Goal: Information Seeking & Learning: Learn about a topic

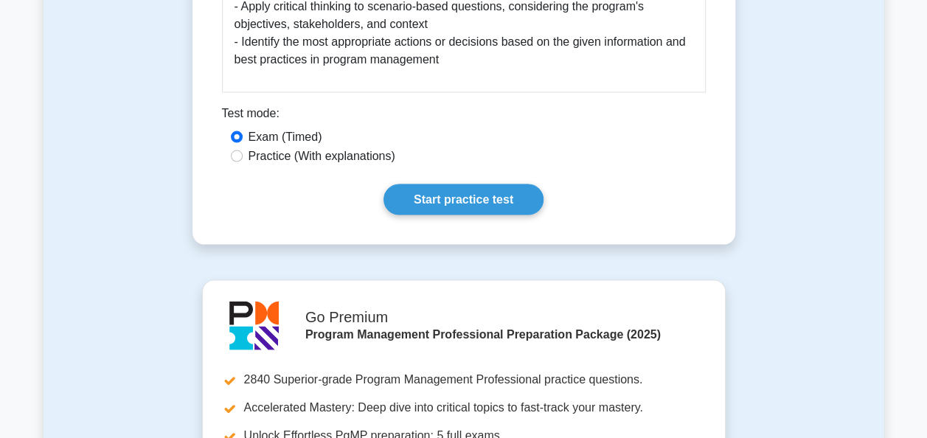
scroll to position [1405, 0]
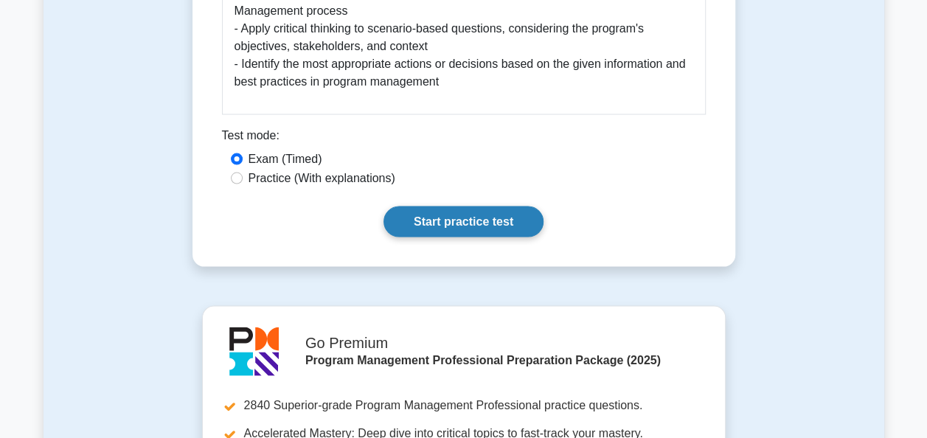
click at [489, 206] on link "Start practice test" at bounding box center [463, 221] width 160 height 31
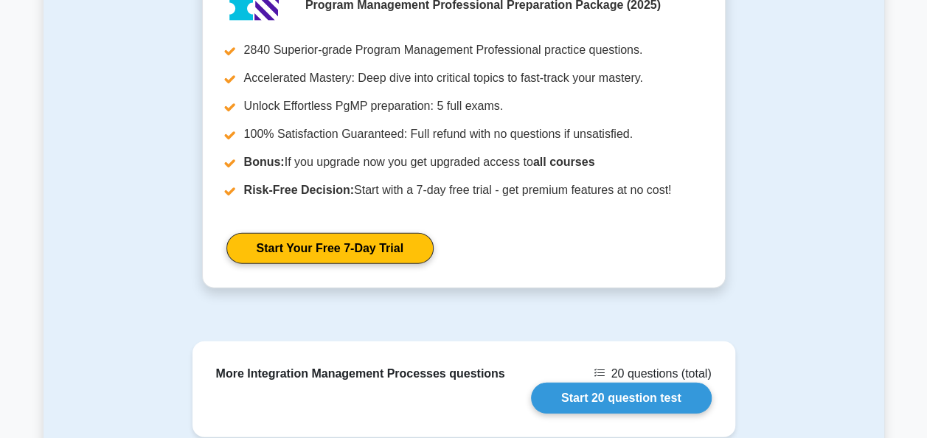
scroll to position [1956, 0]
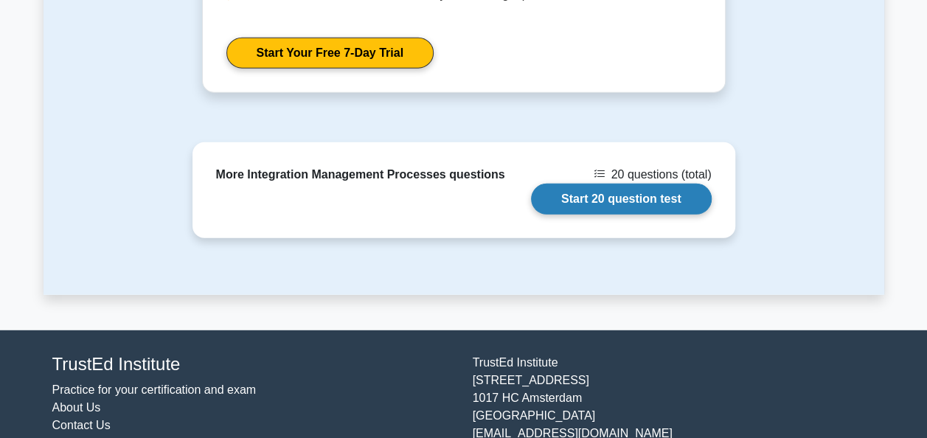
click at [600, 184] on link "Start 20 question test" at bounding box center [621, 199] width 181 height 31
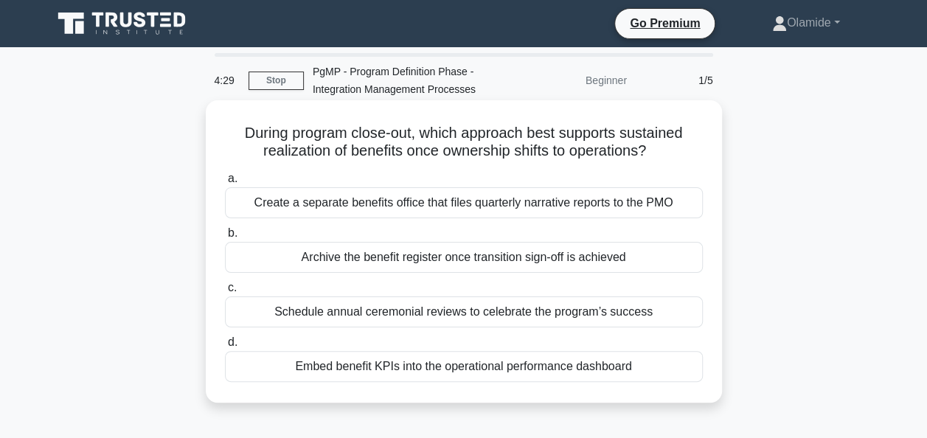
click at [369, 372] on div "Embed benefit KPIs into the operational performance dashboard" at bounding box center [464, 366] width 478 height 31
click at [225, 347] on input "d. Embed benefit KPIs into the operational performance dashboard" at bounding box center [225, 343] width 0 height 10
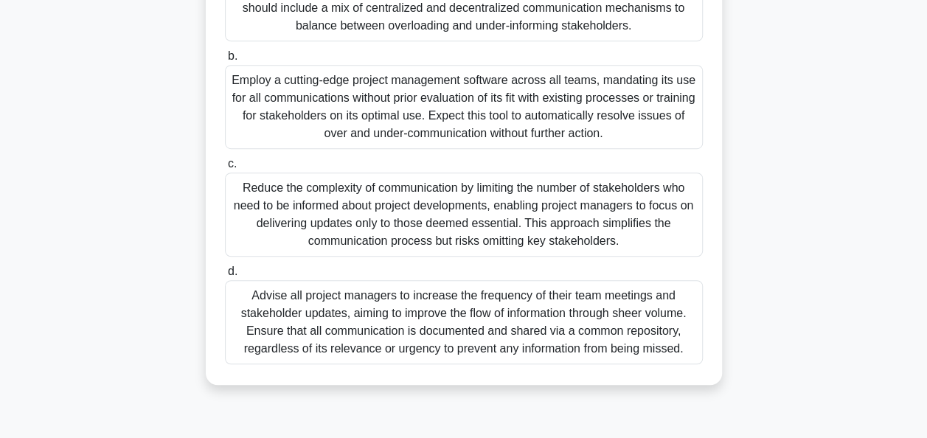
scroll to position [358, 0]
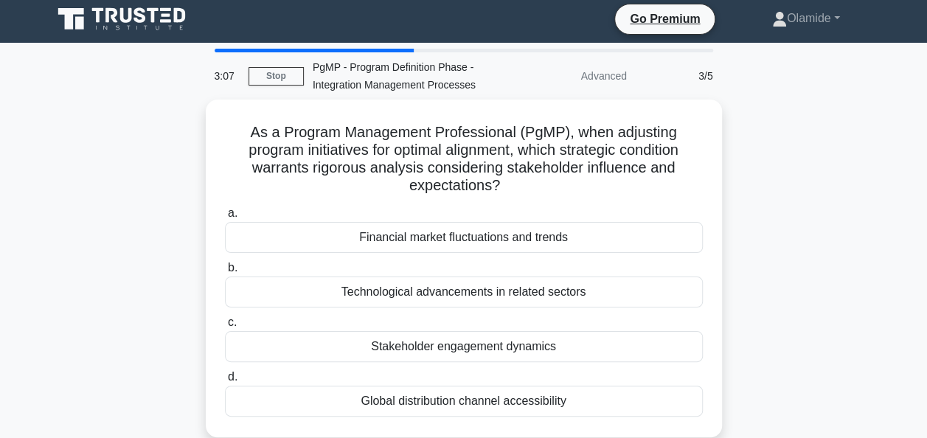
scroll to position [9, 0]
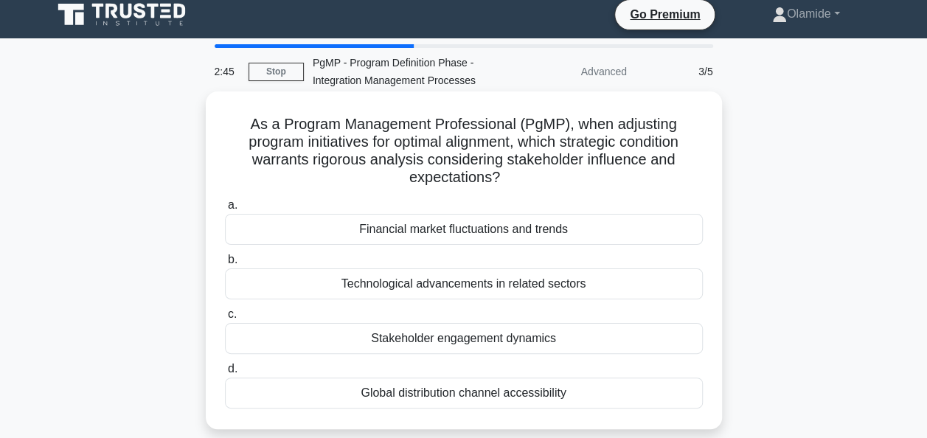
click at [555, 336] on div "Stakeholder engagement dynamics" at bounding box center [464, 338] width 478 height 31
click at [225, 319] on input "c. Stakeholder engagement dynamics" at bounding box center [225, 315] width 0 height 10
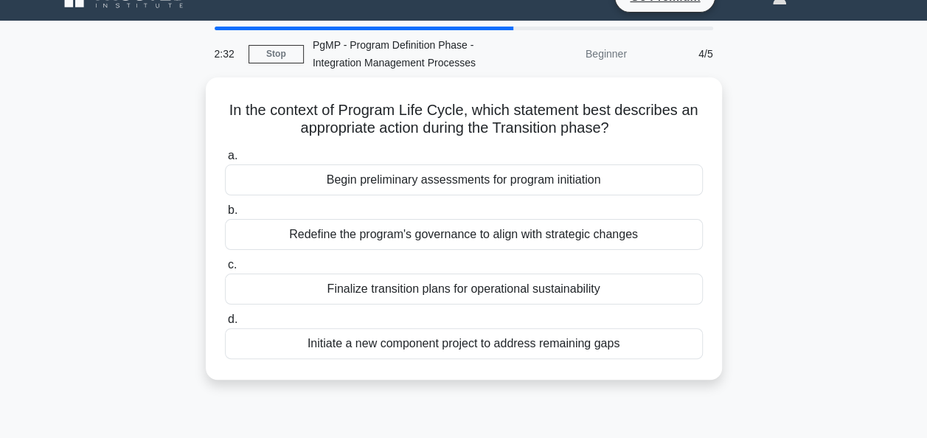
scroll to position [26, 0]
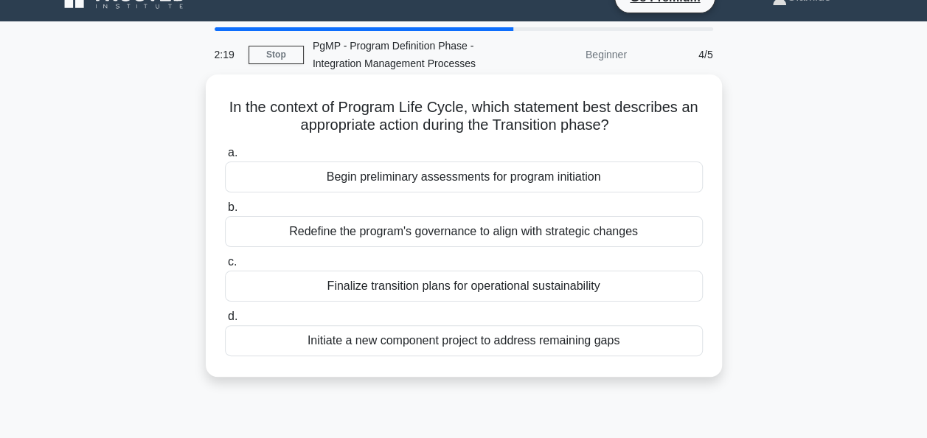
click at [498, 291] on div "Finalize transition plans for operational sustainability" at bounding box center [464, 286] width 478 height 31
click at [225, 267] on input "c. Finalize transition plans for operational sustainability" at bounding box center [225, 262] width 0 height 10
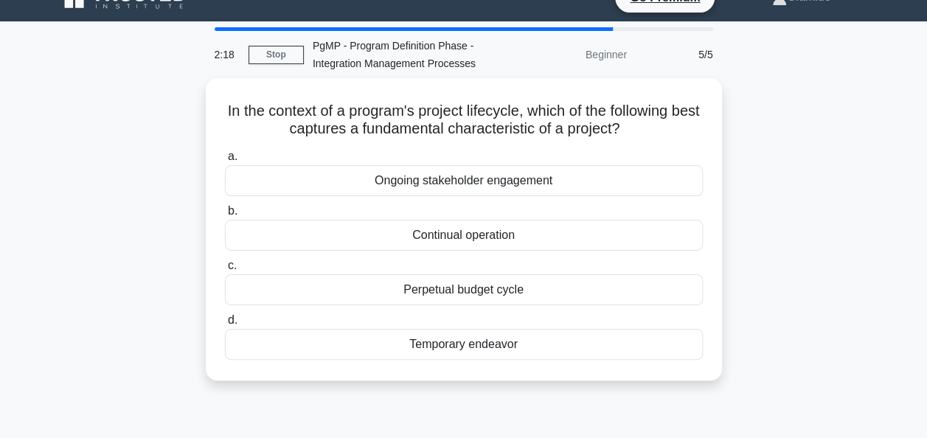
scroll to position [0, 0]
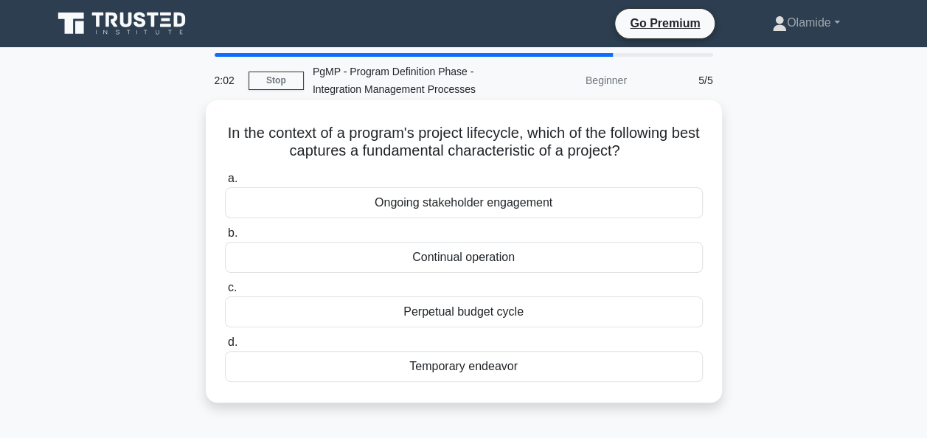
click at [474, 372] on div "Temporary endeavor" at bounding box center [464, 366] width 478 height 31
click at [225, 347] on input "d. Temporary endeavor" at bounding box center [225, 343] width 0 height 10
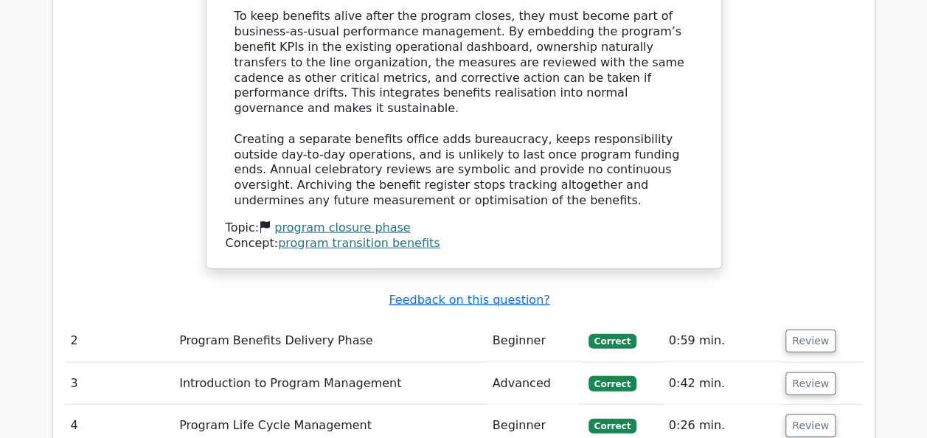
scroll to position [1570, 0]
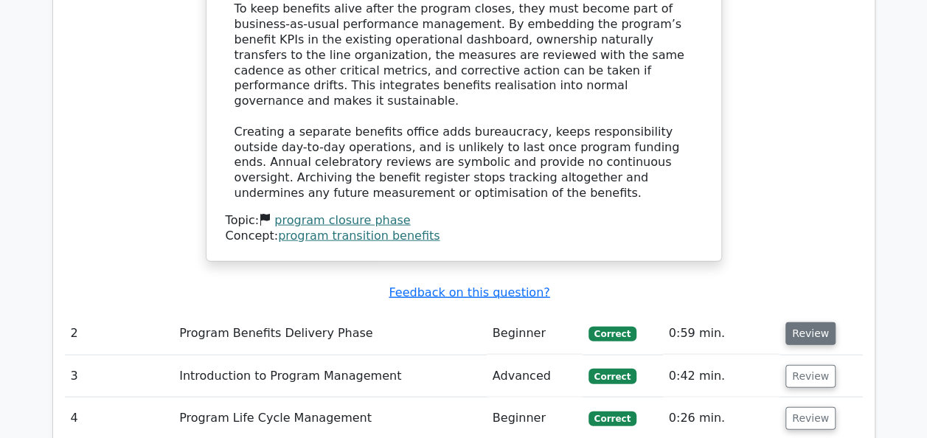
click at [816, 322] on button "Review" at bounding box center [810, 333] width 50 height 23
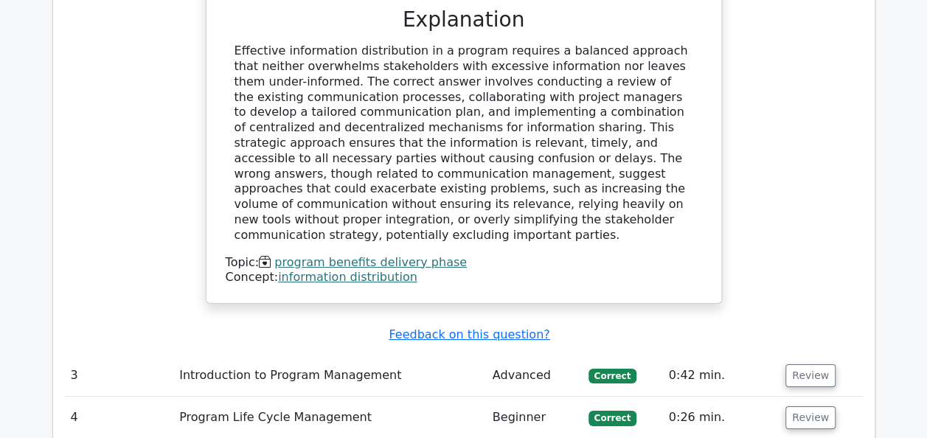
scroll to position [2606, 0]
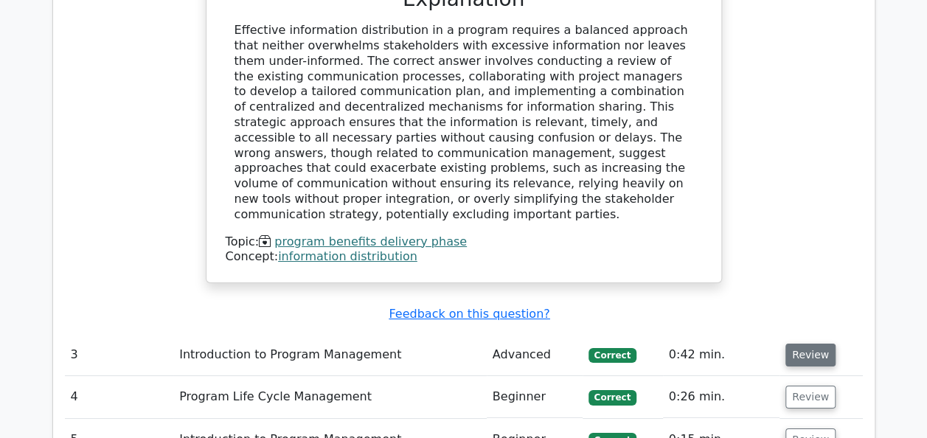
click at [811, 344] on button "Review" at bounding box center [810, 355] width 50 height 23
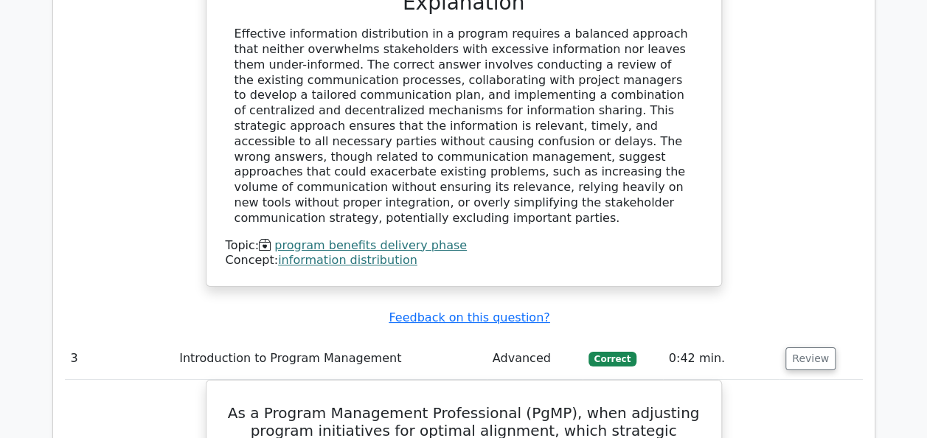
drag, startPoint x: 925, startPoint y: 265, endPoint x: 928, endPoint y: 319, distance: 53.9
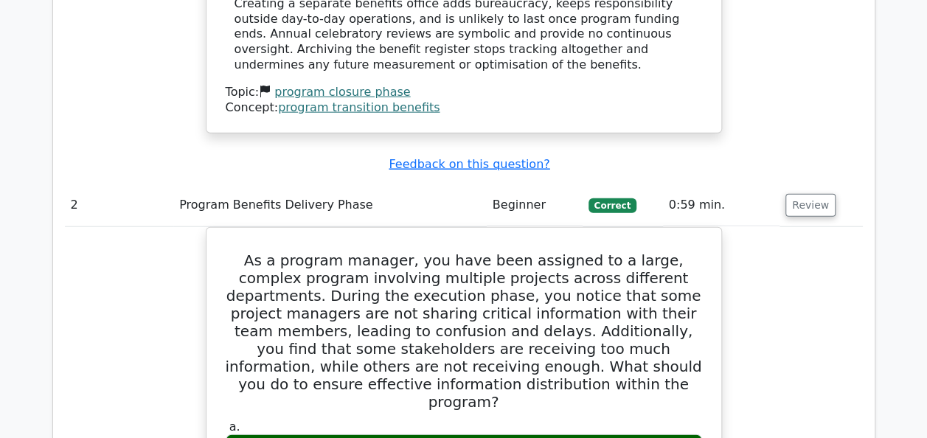
scroll to position [1484, 0]
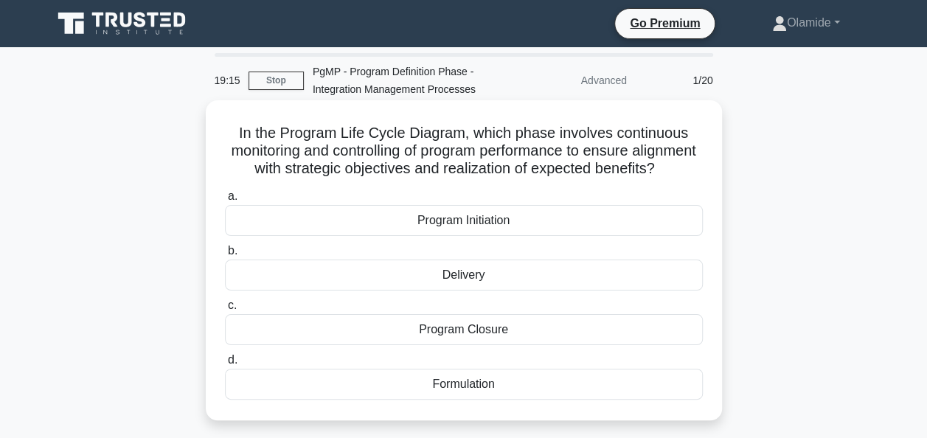
click at [479, 289] on div "Delivery" at bounding box center [464, 275] width 478 height 31
click at [225, 256] on input "b. Delivery" at bounding box center [225, 251] width 0 height 10
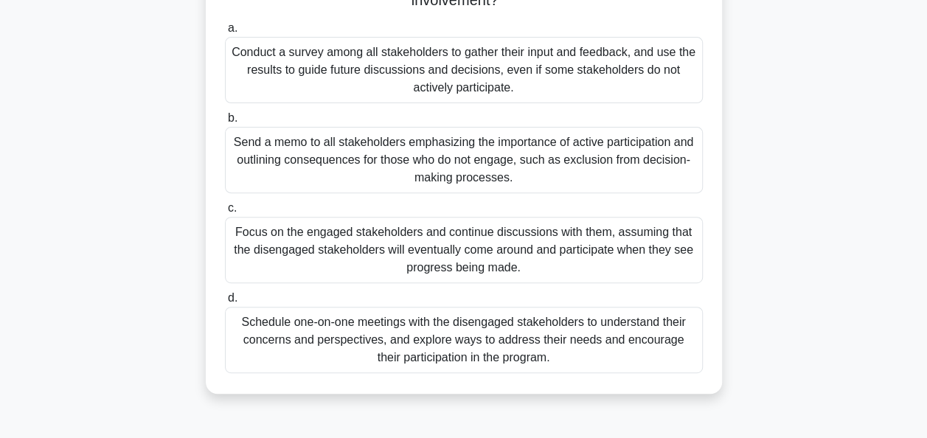
scroll to position [208, 0]
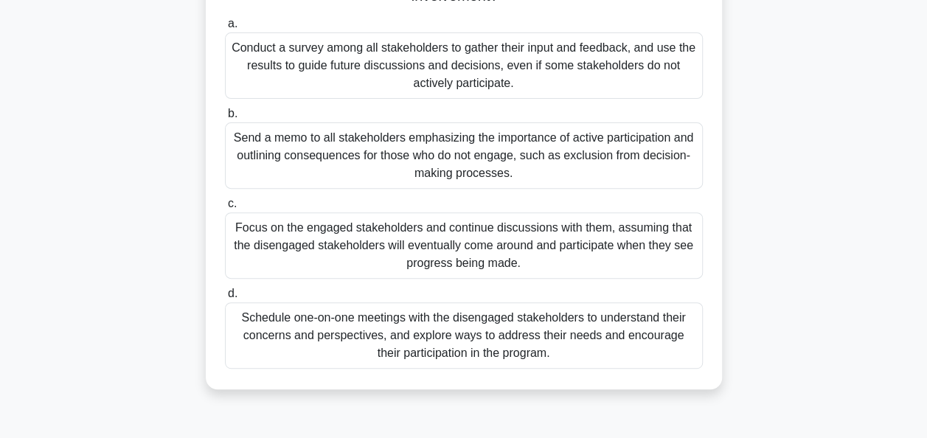
click at [498, 339] on div "Schedule one-on-one meetings with the disengaged stakeholders to understand the…" at bounding box center [464, 335] width 478 height 66
click at [225, 299] on input "d. Schedule one-on-one meetings with the disengaged stakeholders to understand …" at bounding box center [225, 294] width 0 height 10
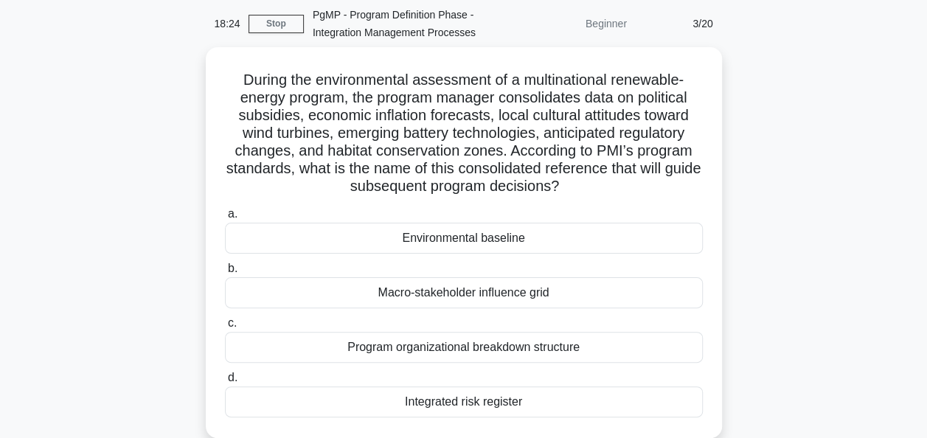
scroll to position [59, 0]
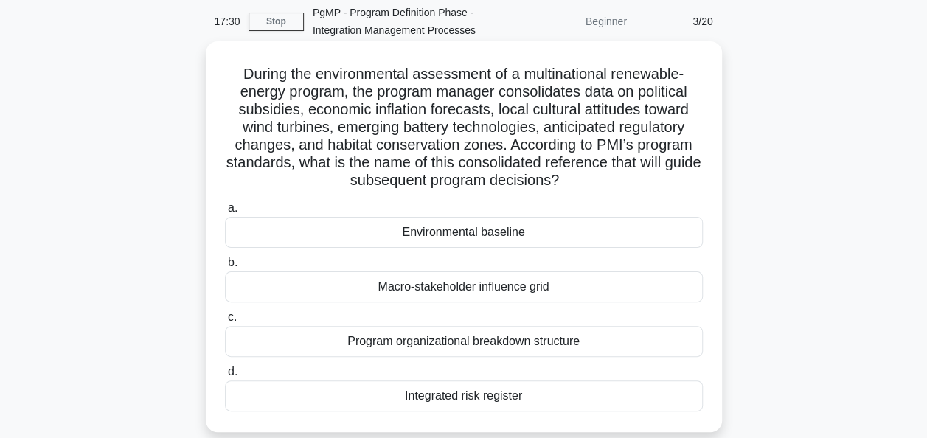
click at [484, 389] on div "Integrated risk register" at bounding box center [464, 396] width 478 height 31
click at [225, 377] on input "d. Integrated risk register" at bounding box center [225, 372] width 0 height 10
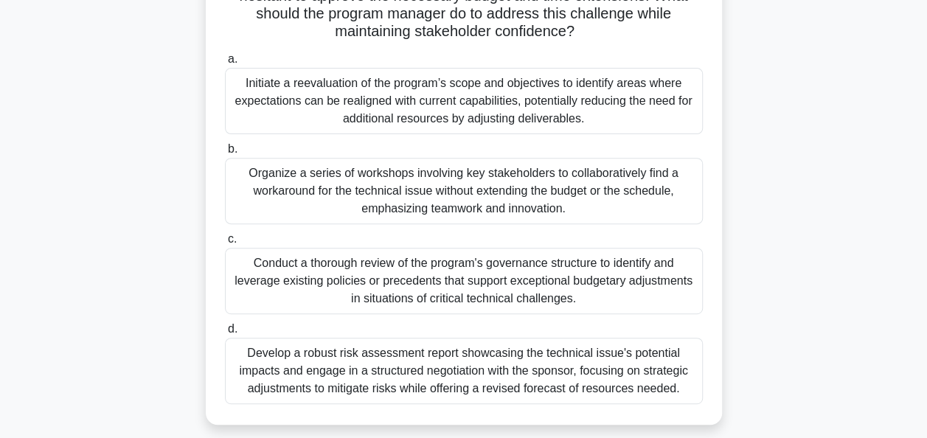
scroll to position [195, 0]
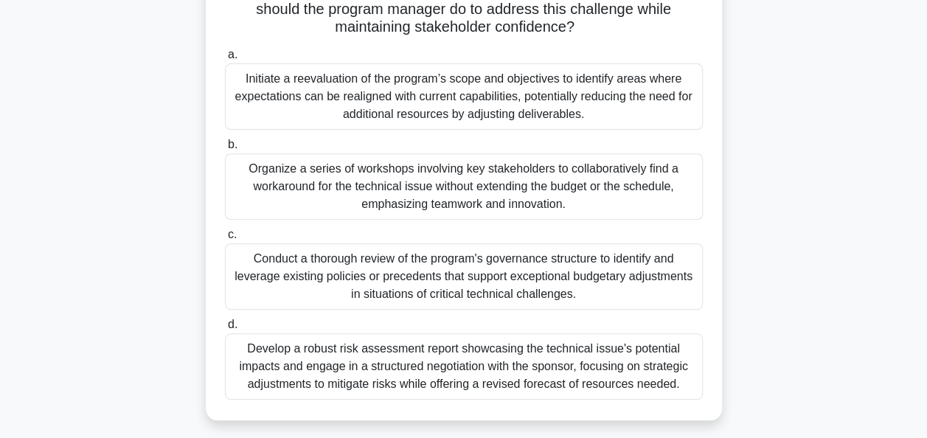
click at [640, 369] on div "Develop a robust risk assessment report showcasing the technical issue's potent…" at bounding box center [464, 366] width 478 height 66
click at [225, 330] on input "d. Develop a robust risk assessment report showcasing the technical issue's pot…" at bounding box center [225, 325] width 0 height 10
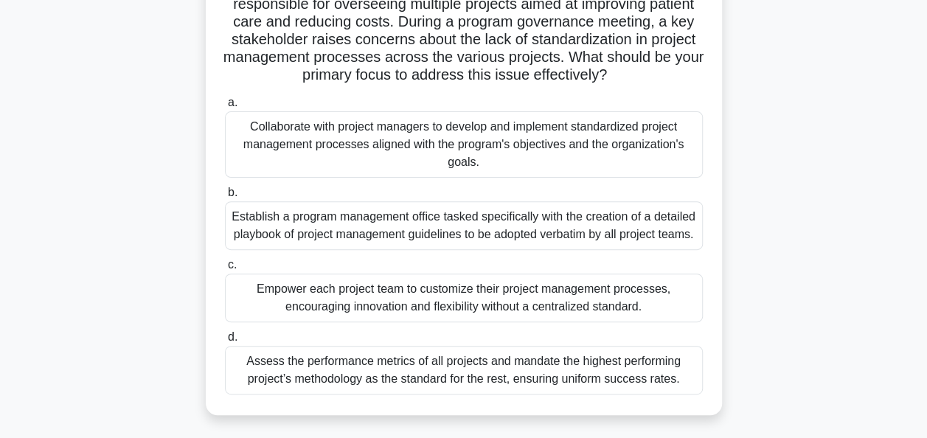
scroll to position [151, 0]
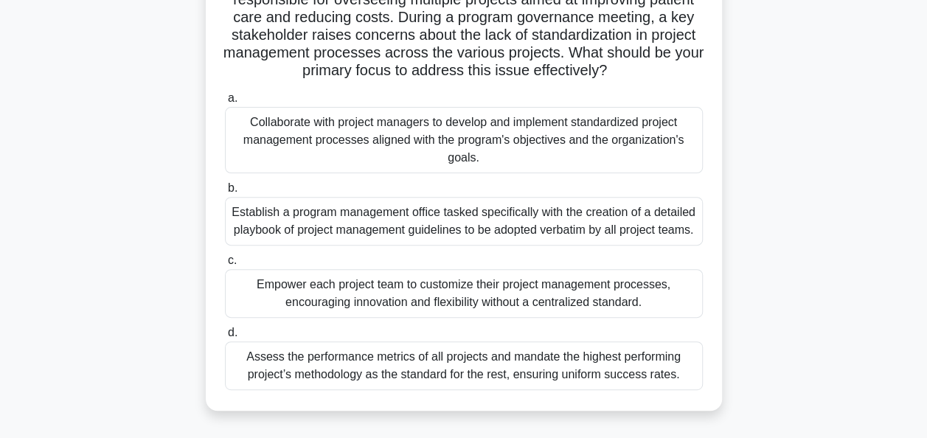
click at [620, 151] on div "Collaborate with project managers to develop and implement standardized project…" at bounding box center [464, 140] width 478 height 66
click at [225, 103] on input "a. Collaborate with project managers to develop and implement standardized proj…" at bounding box center [225, 99] width 0 height 10
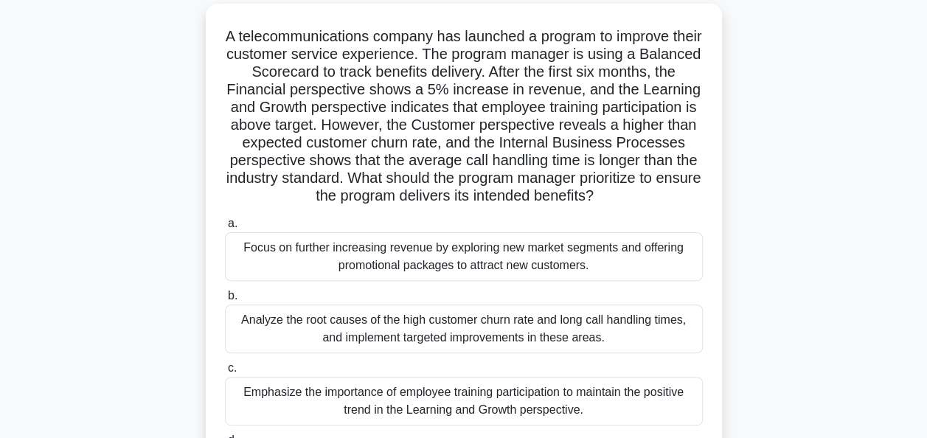
scroll to position [100, 0]
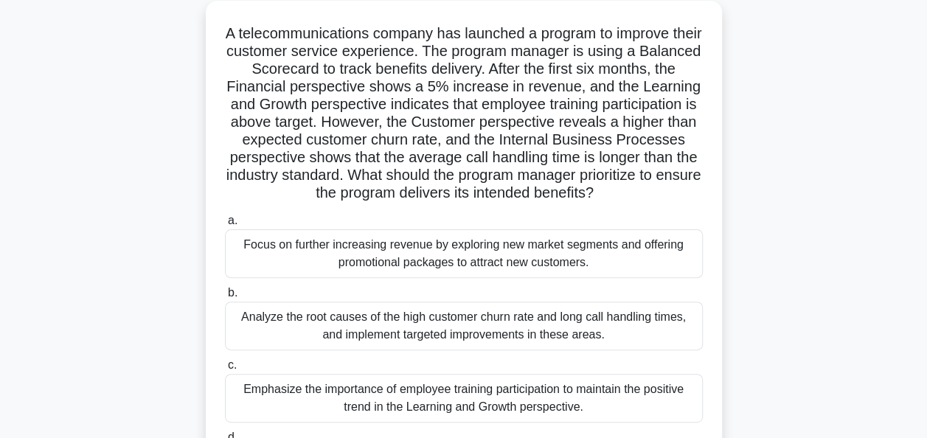
click at [555, 350] on div "Analyze the root causes of the high customer churn rate and long call handling …" at bounding box center [464, 326] width 478 height 49
click at [225, 298] on input "b. Analyze the root causes of the high customer churn rate and long call handli…" at bounding box center [225, 293] width 0 height 10
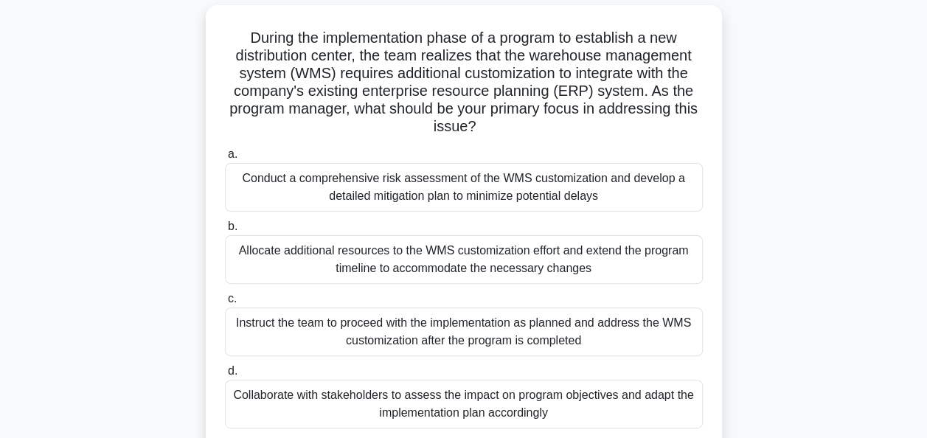
scroll to position [102, 0]
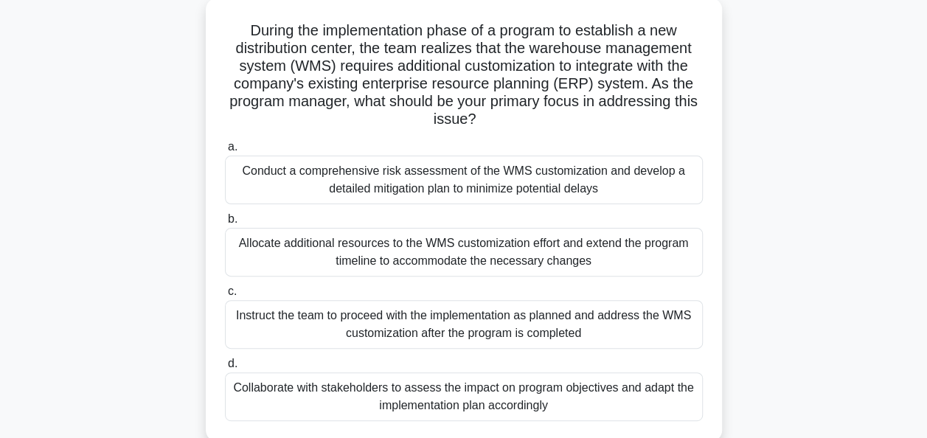
click at [603, 193] on div "Conduct a comprehensive risk assessment of the WMS customization and develop a …" at bounding box center [464, 180] width 478 height 49
click at [225, 152] on input "a. Conduct a comprehensive risk assessment of the WMS customization and develop…" at bounding box center [225, 147] width 0 height 10
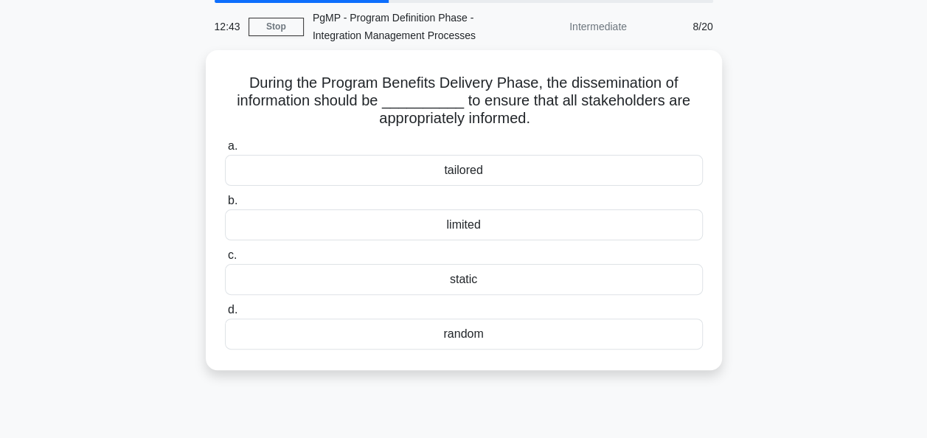
scroll to position [0, 0]
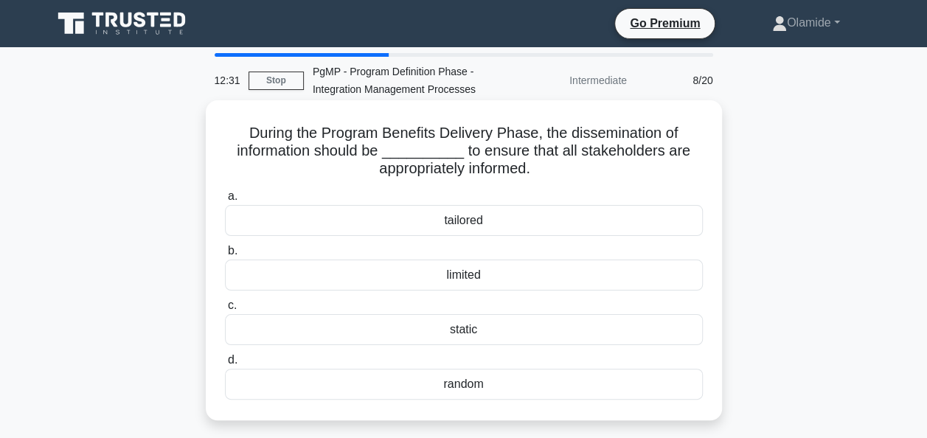
click at [508, 222] on div "tailored" at bounding box center [464, 220] width 478 height 31
click at [225, 201] on input "a. tailored" at bounding box center [225, 197] width 0 height 10
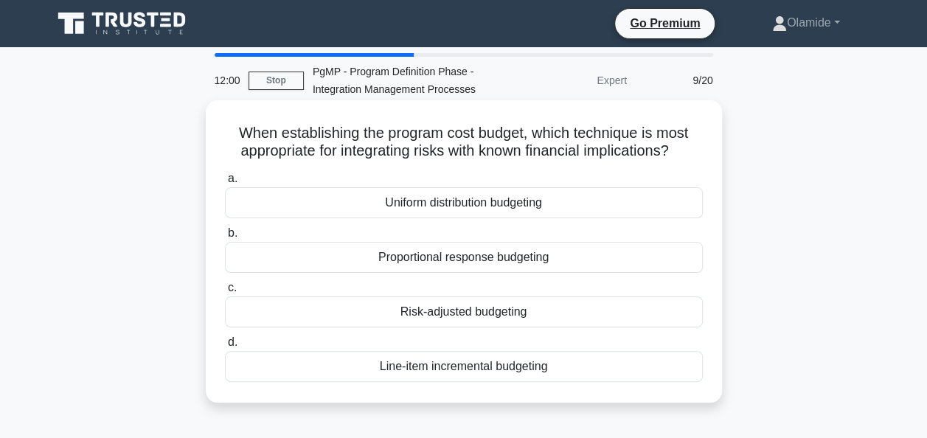
click at [504, 309] on div "Risk-adjusted budgeting" at bounding box center [464, 311] width 478 height 31
click at [225, 293] on input "c. Risk-adjusted budgeting" at bounding box center [225, 288] width 0 height 10
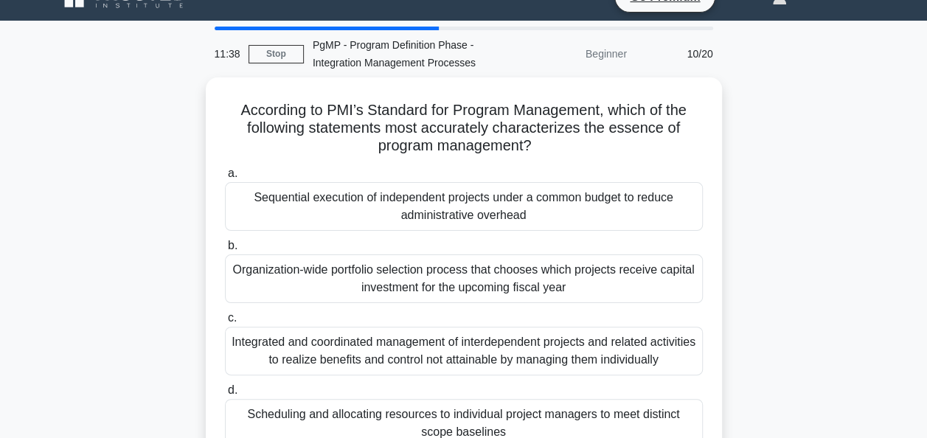
scroll to position [26, 0]
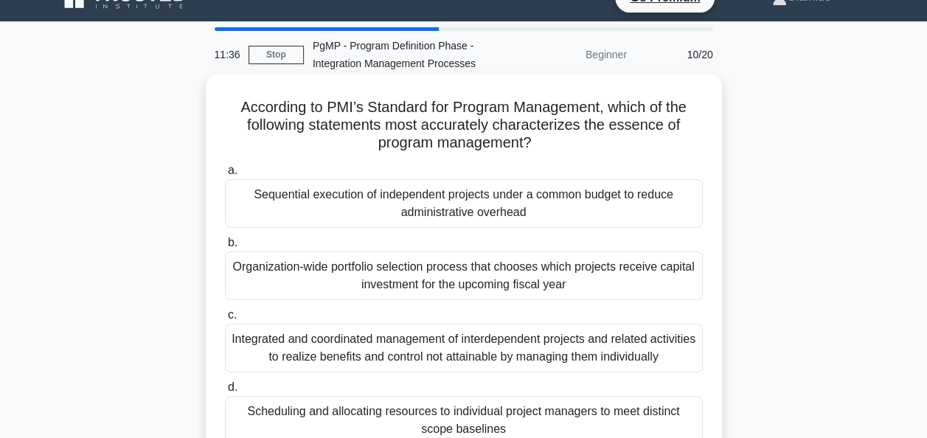
click at [528, 350] on div "Integrated and coordinated management of interdependent projects and related ac…" at bounding box center [464, 348] width 478 height 49
click at [225, 320] on input "c. Integrated and coordinated management of interdependent projects and related…" at bounding box center [225, 315] width 0 height 10
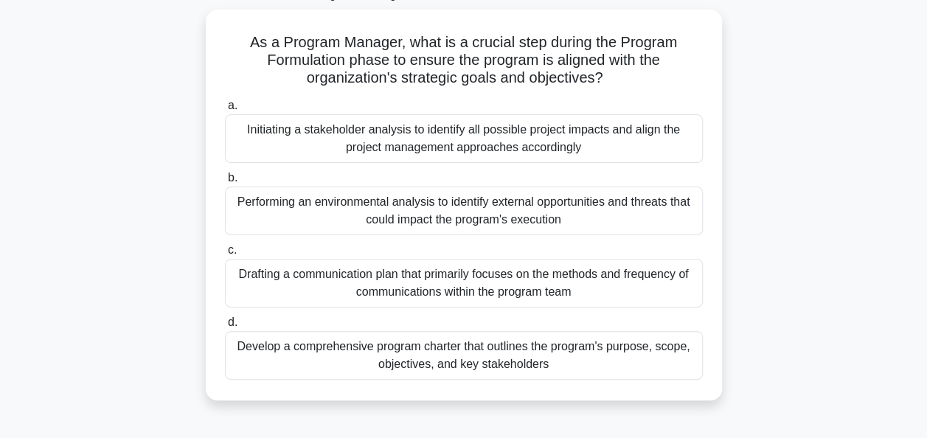
scroll to position [100, 0]
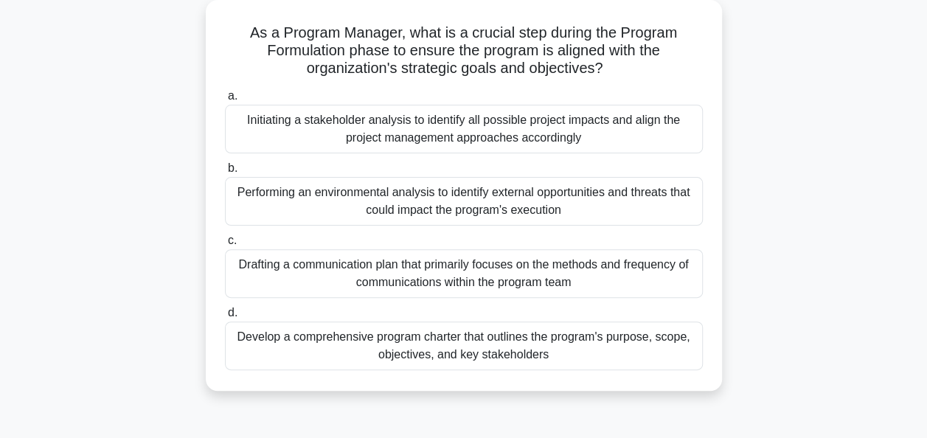
click at [650, 342] on div "Develop a comprehensive program charter that outlines the program's purpose, sc…" at bounding box center [464, 346] width 478 height 49
click at [225, 318] on input "d. Develop a comprehensive program charter that outlines the program's purpose,…" at bounding box center [225, 313] width 0 height 10
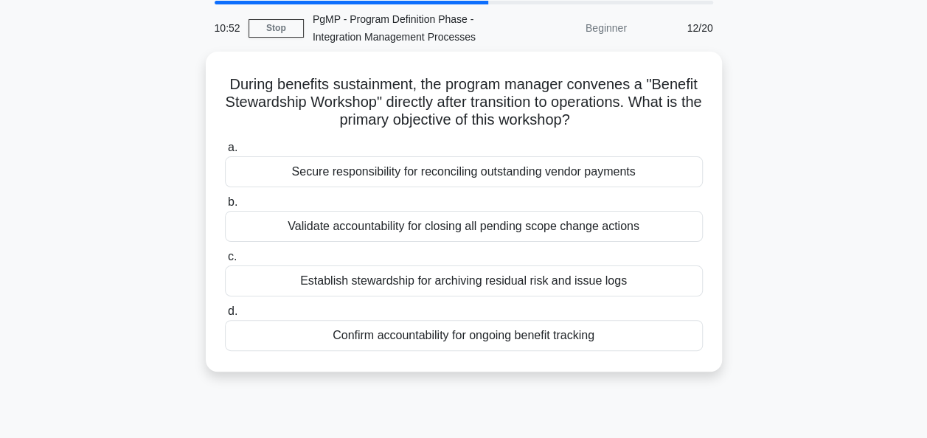
scroll to position [0, 0]
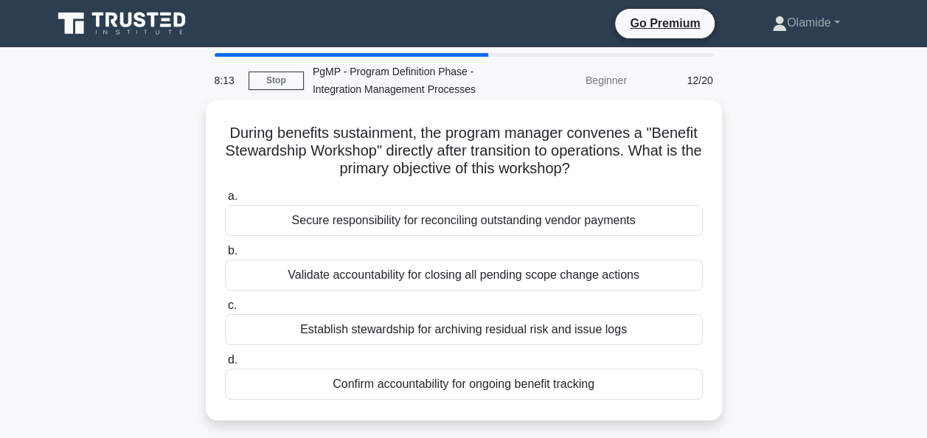
click at [559, 383] on div "Confirm accountability for ongoing benefit tracking" at bounding box center [464, 384] width 478 height 31
click at [225, 365] on input "d. Confirm accountability for ongoing benefit tracking" at bounding box center [225, 360] width 0 height 10
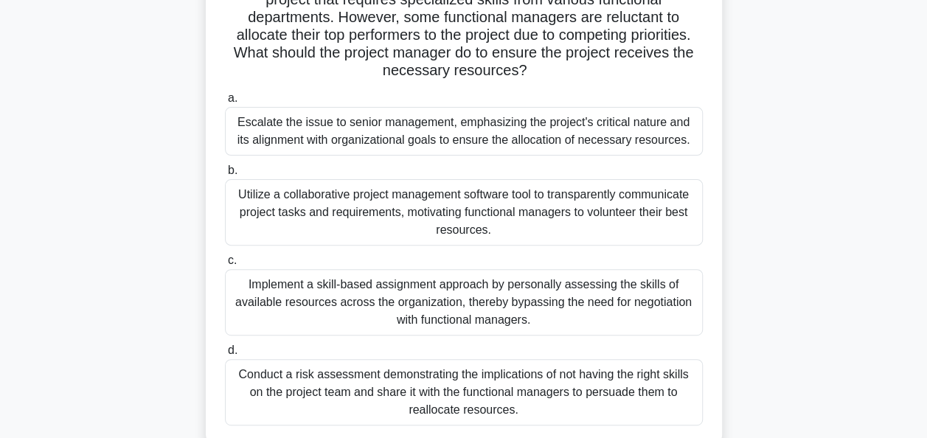
scroll to position [159, 0]
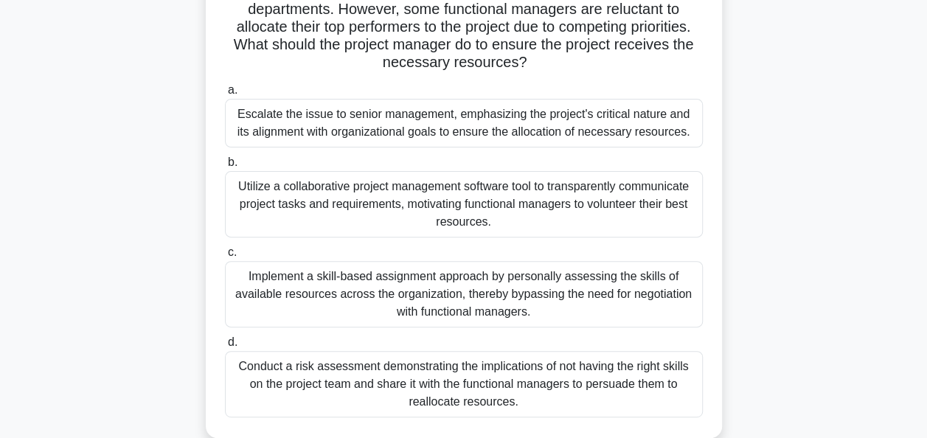
click at [578, 399] on div "Conduct a risk assessment demonstrating the implications of not having the righ…" at bounding box center [464, 384] width 478 height 66
click at [225, 347] on input "d. Conduct a risk assessment demonstrating the implications of not having the r…" at bounding box center [225, 343] width 0 height 10
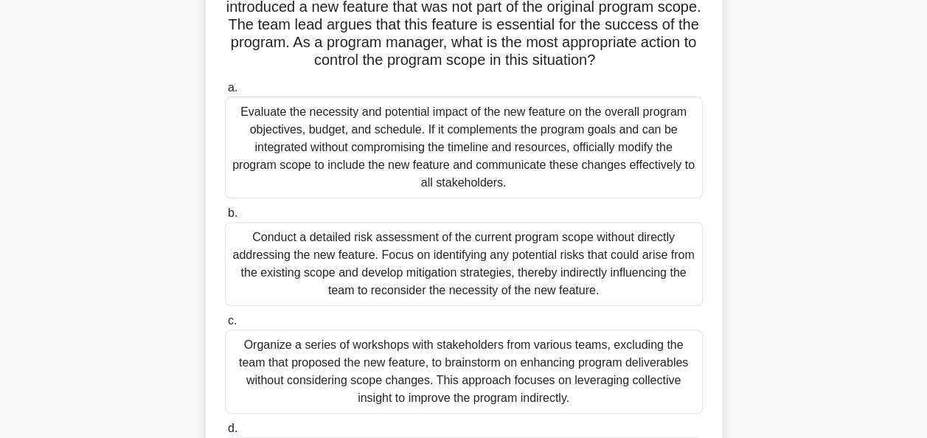
scroll to position [182, 0]
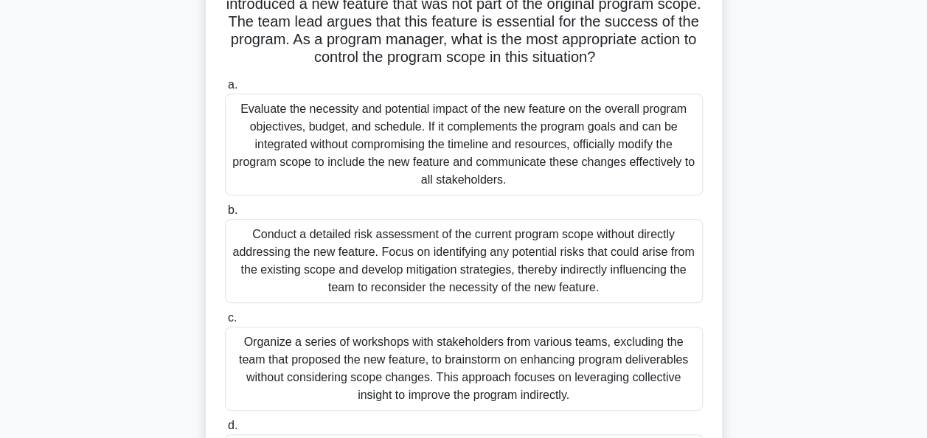
click at [593, 168] on div "Evaluate the necessity and potential impact of the new feature on the overall p…" at bounding box center [464, 145] width 478 height 102
click at [225, 90] on input "a. Evaluate the necessity and potential impact of the new feature on the overal…" at bounding box center [225, 85] width 0 height 10
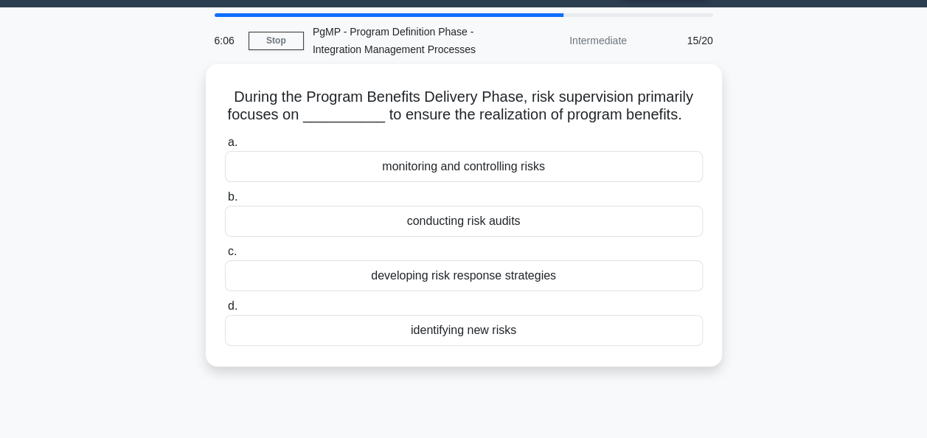
scroll to position [0, 0]
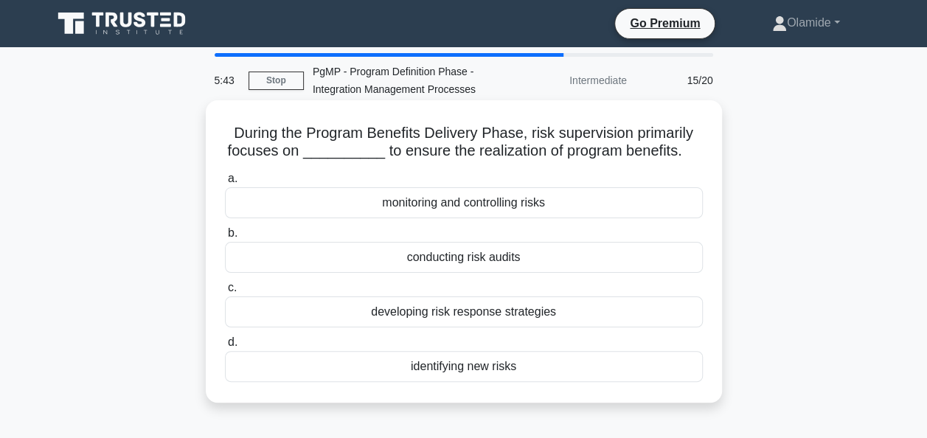
click at [458, 208] on div "monitoring and controlling risks" at bounding box center [464, 202] width 478 height 31
click at [225, 184] on input "a. monitoring and controlling risks" at bounding box center [225, 179] width 0 height 10
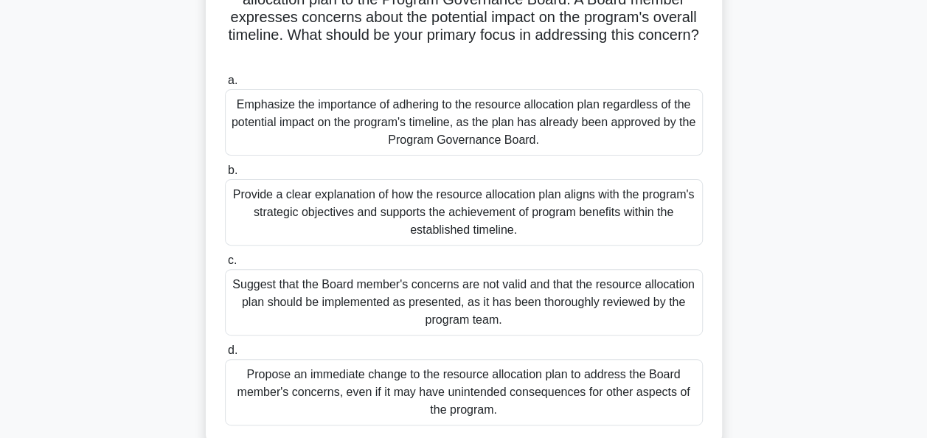
scroll to position [158, 0]
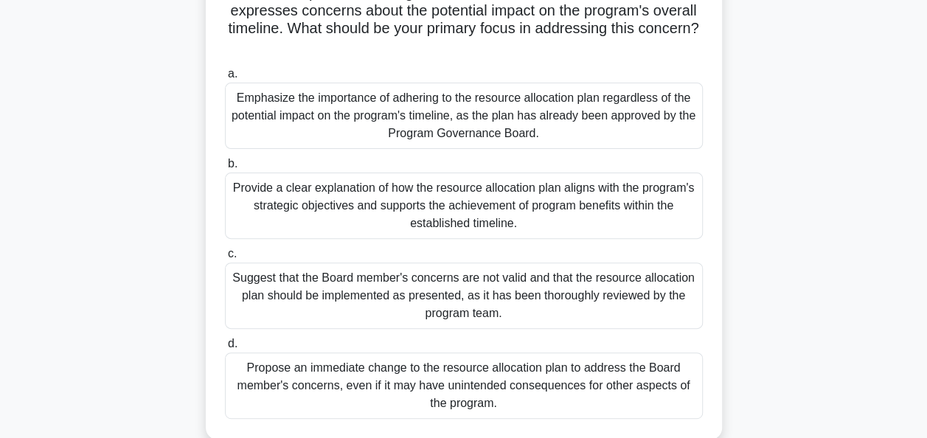
click at [555, 209] on div "Provide a clear explanation of how the resource allocation plan aligns with the…" at bounding box center [464, 206] width 478 height 66
click at [225, 169] on input "b. Provide a clear explanation of how the resource allocation plan aligns with …" at bounding box center [225, 164] width 0 height 10
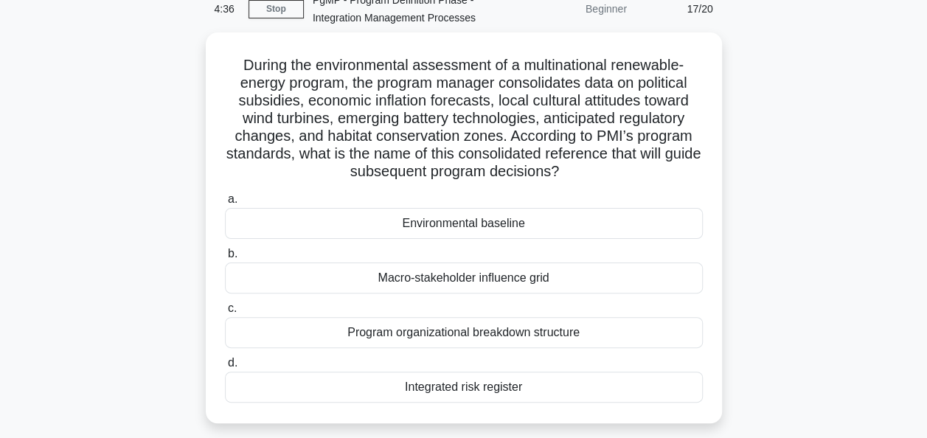
scroll to position [77, 0]
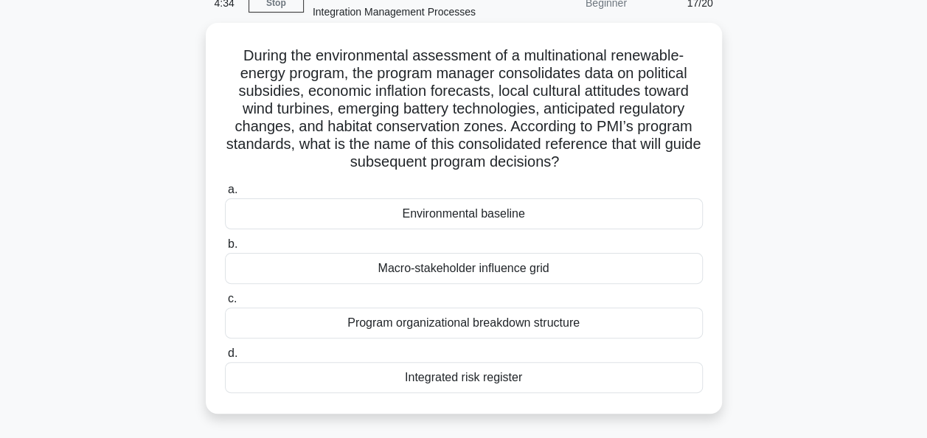
click at [479, 375] on div "Integrated risk register" at bounding box center [464, 377] width 478 height 31
click at [225, 358] on input "d. Integrated risk register" at bounding box center [225, 354] width 0 height 10
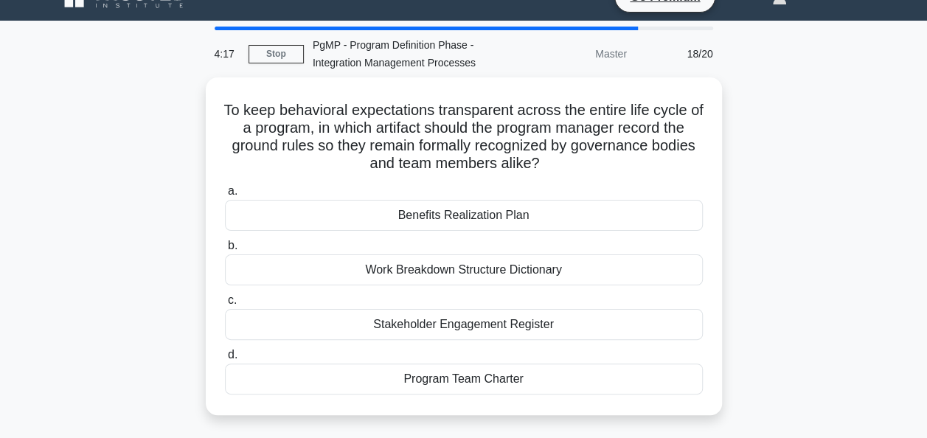
scroll to position [28, 0]
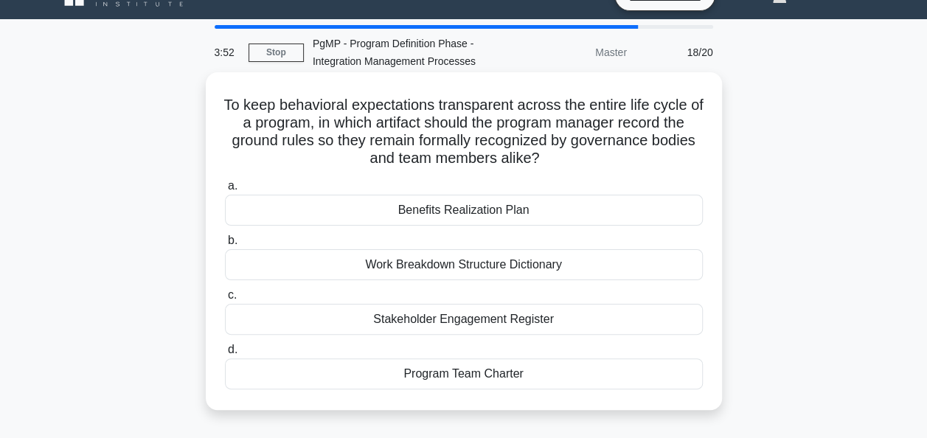
click at [559, 367] on div "Program Team Charter" at bounding box center [464, 373] width 478 height 31
click at [225, 355] on input "d. Program Team Charter" at bounding box center [225, 350] width 0 height 10
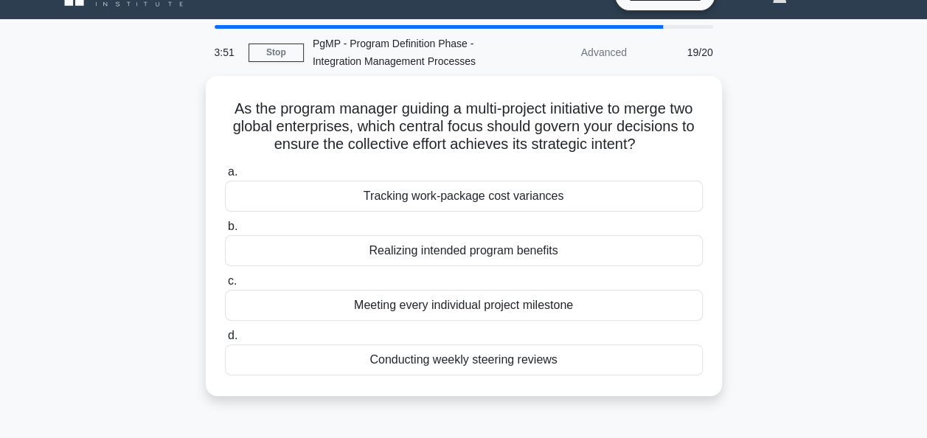
scroll to position [0, 0]
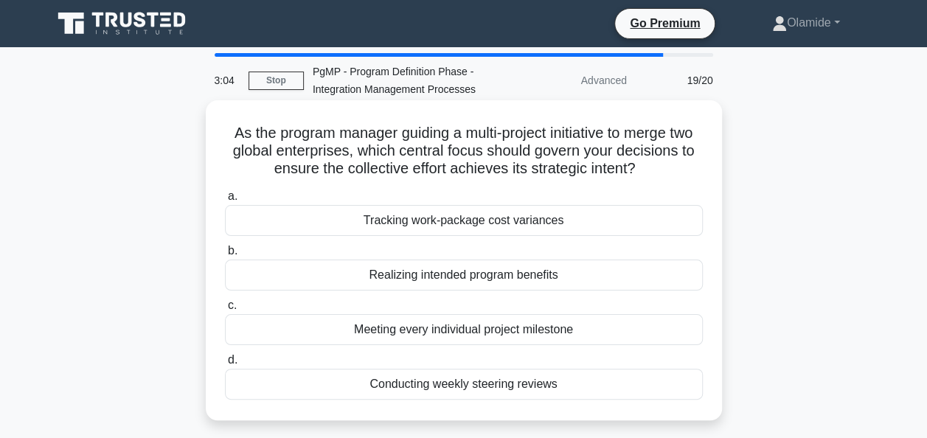
click at [552, 279] on div "Realizing intended program benefits" at bounding box center [464, 275] width 478 height 31
click at [225, 256] on input "b. Realizing intended program benefits" at bounding box center [225, 251] width 0 height 10
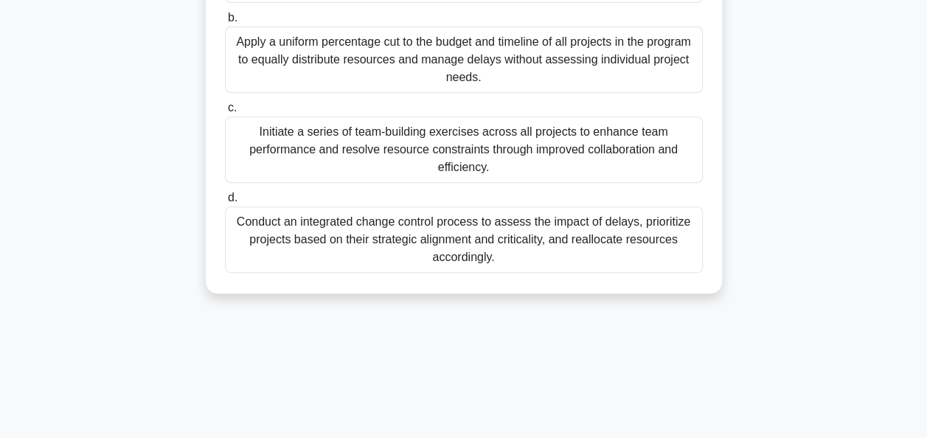
scroll to position [293, 0]
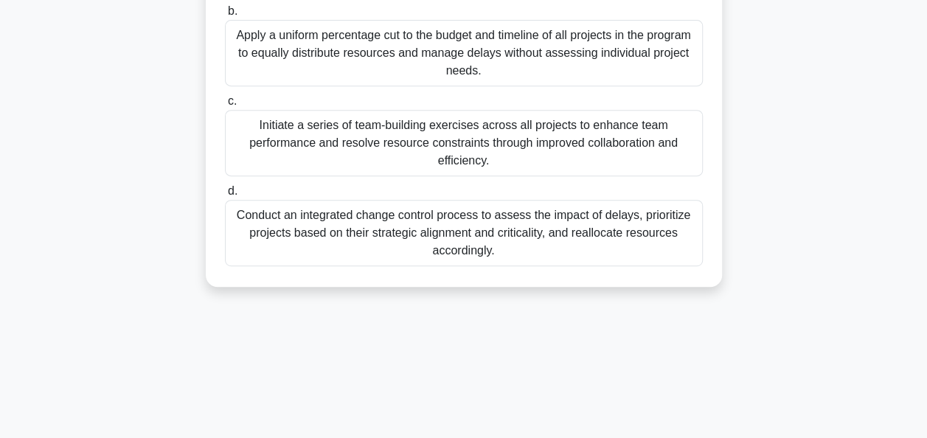
click at [611, 223] on div "Conduct an integrated change control process to assess the impact of delays, pr…" at bounding box center [464, 233] width 478 height 66
click at [225, 196] on input "d. Conduct an integrated change control process to assess the impact of delays,…" at bounding box center [225, 192] width 0 height 10
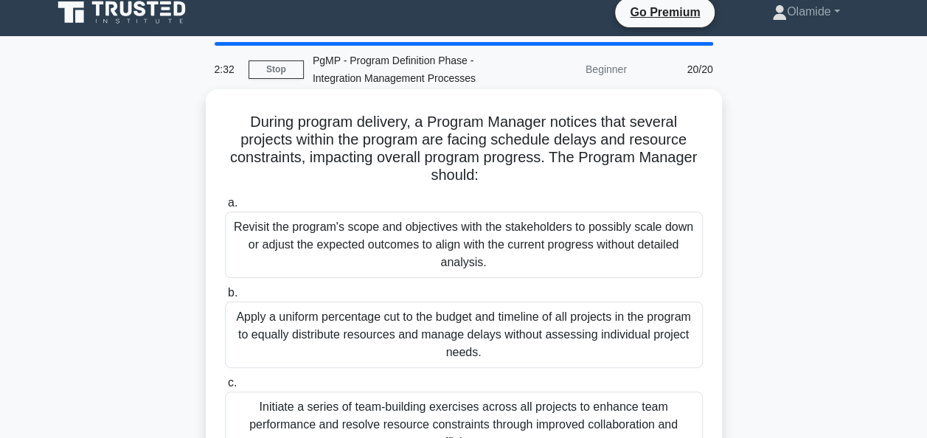
scroll to position [0, 0]
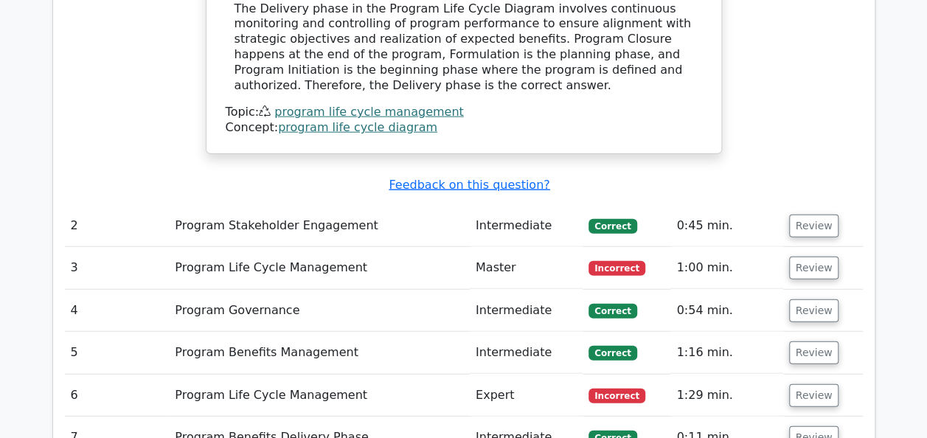
scroll to position [1734, 0]
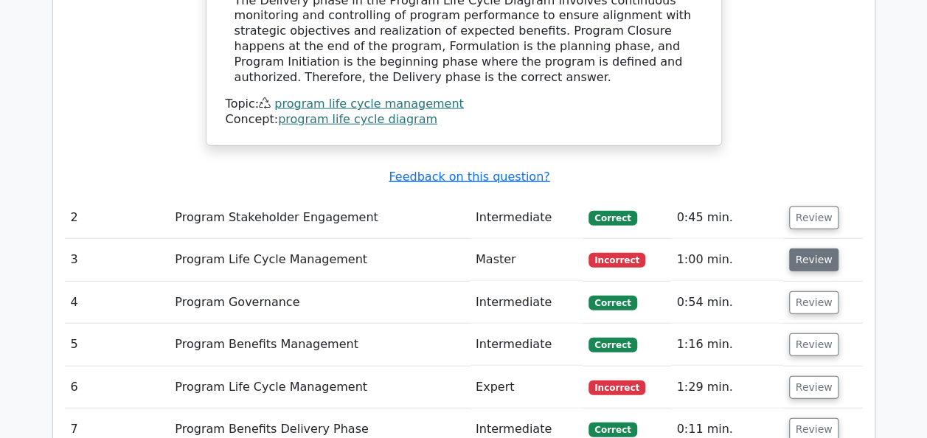
click at [820, 249] on button "Review" at bounding box center [814, 260] width 50 height 23
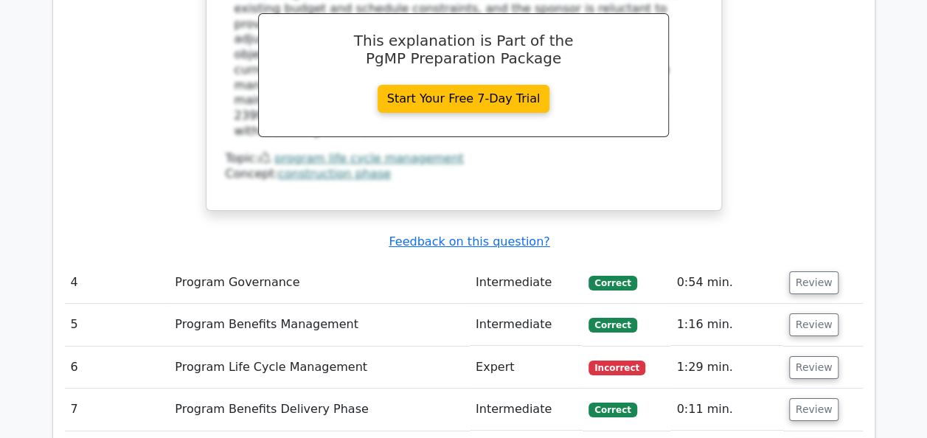
scroll to position [2694, 0]
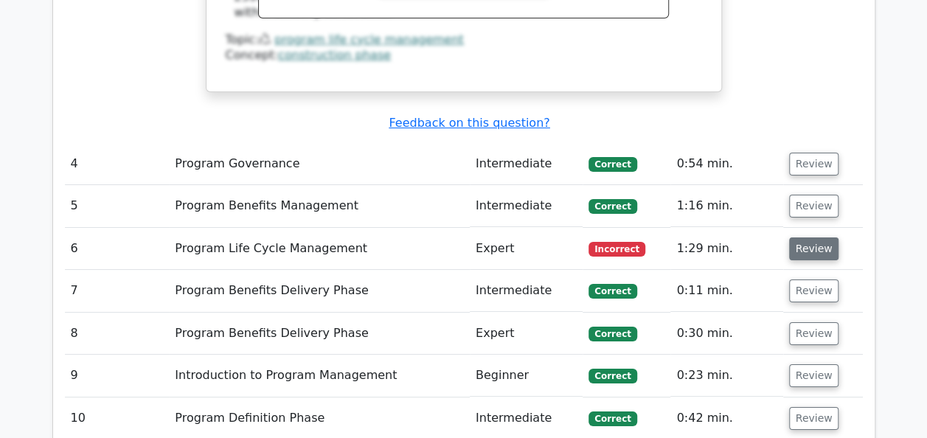
click at [815, 237] on button "Review" at bounding box center [814, 248] width 50 height 23
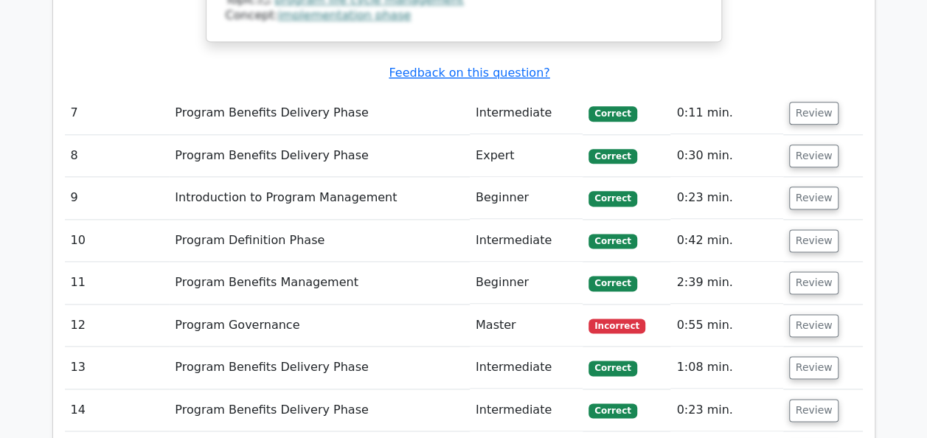
scroll to position [3635, 0]
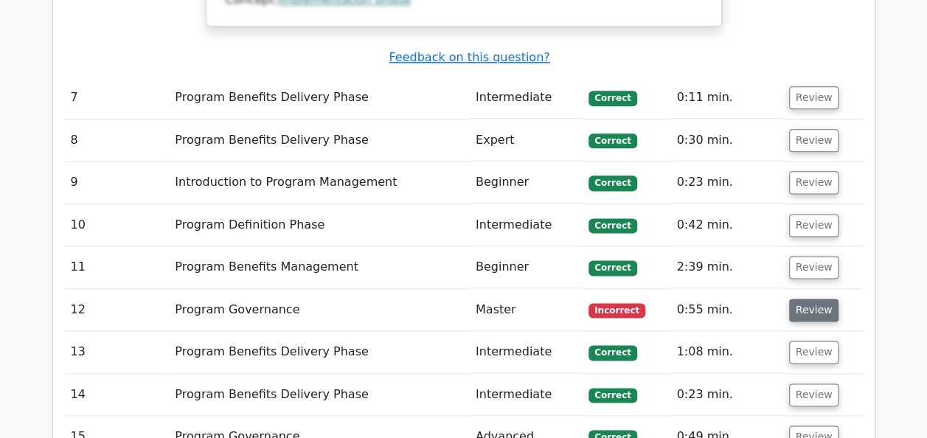
click at [799, 299] on button "Review" at bounding box center [814, 310] width 50 height 23
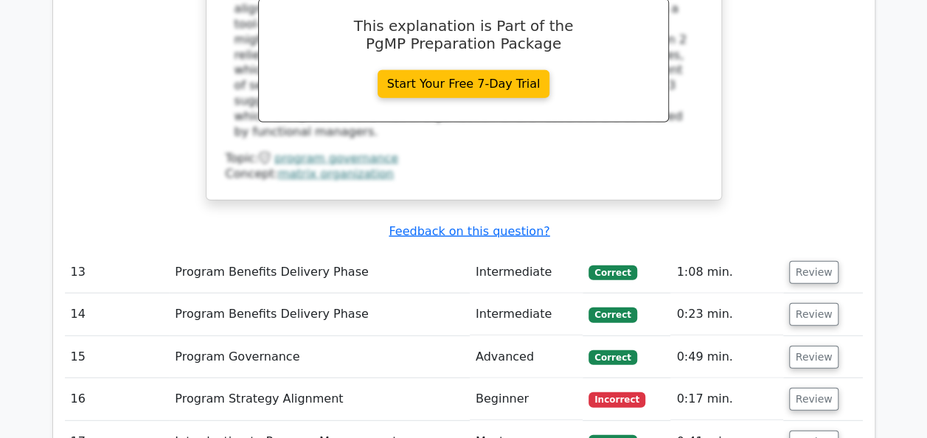
scroll to position [4539, 0]
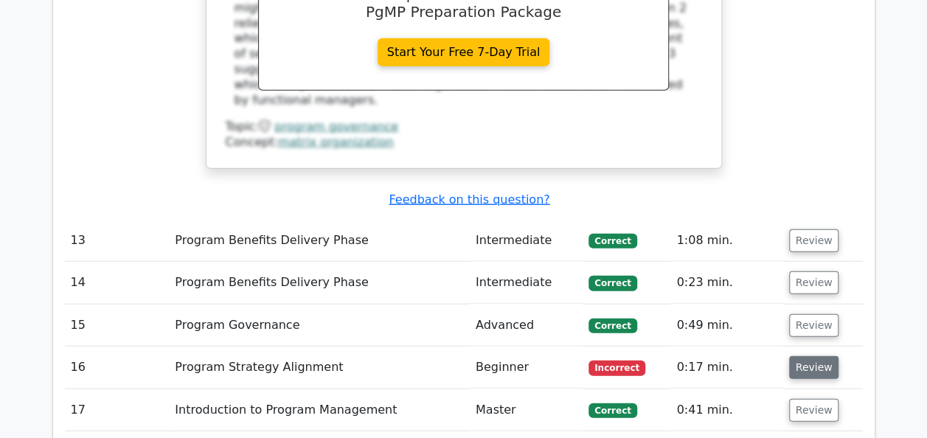
click at [809, 356] on button "Review" at bounding box center [814, 367] width 50 height 23
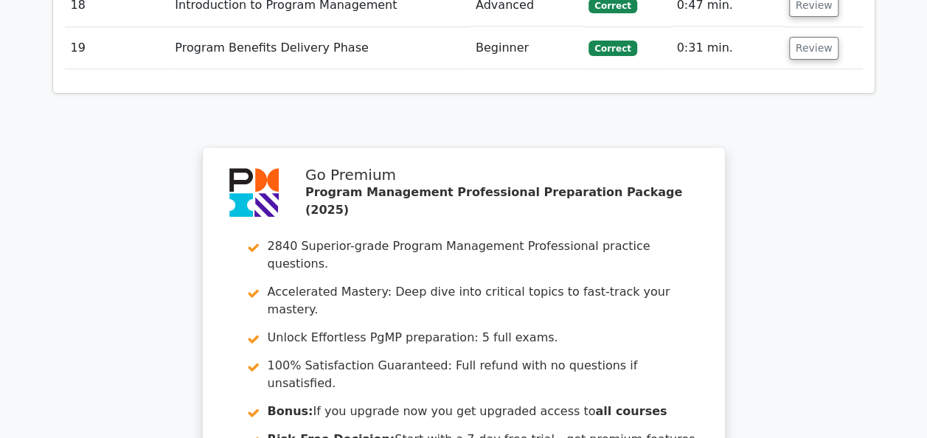
scroll to position [5819, 0]
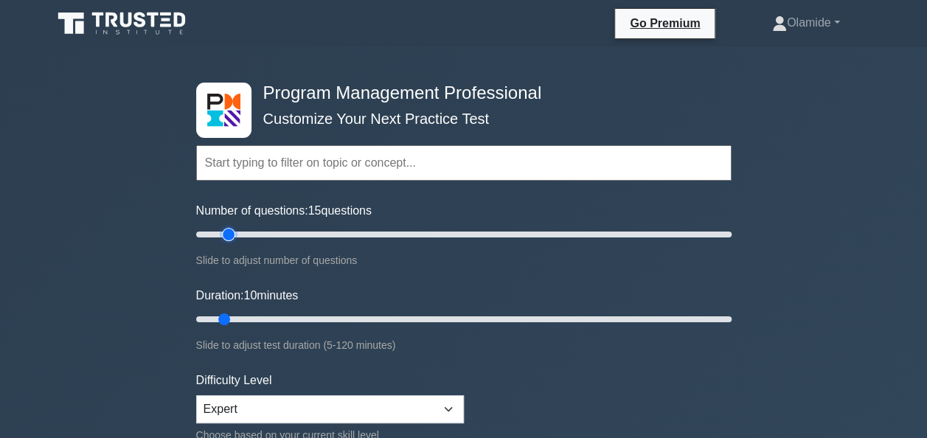
type input "15"
click at [231, 232] on input "Number of questions: 15 questions" at bounding box center [463, 235] width 535 height 18
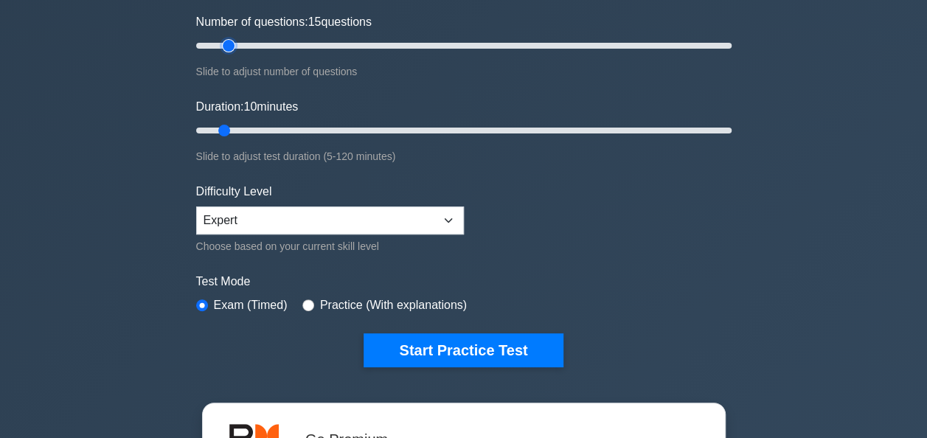
scroll to position [194, 0]
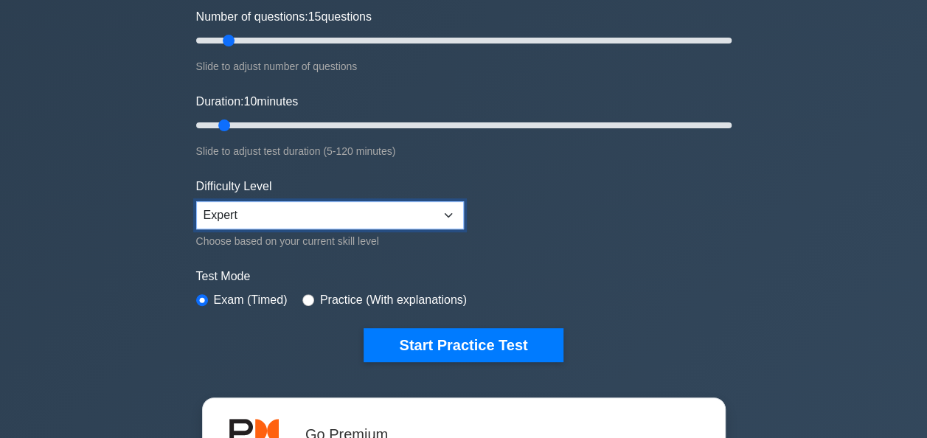
click at [448, 212] on select "Beginner Intermediate Expert" at bounding box center [330, 215] width 268 height 28
click at [547, 232] on form "Topics Introduction to Program Management Program Management Performance Domain…" at bounding box center [463, 134] width 535 height 456
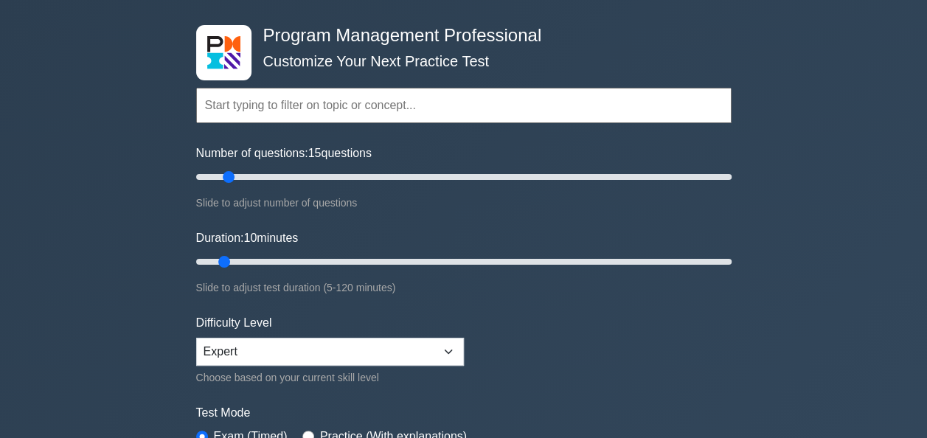
scroll to position [49, 0]
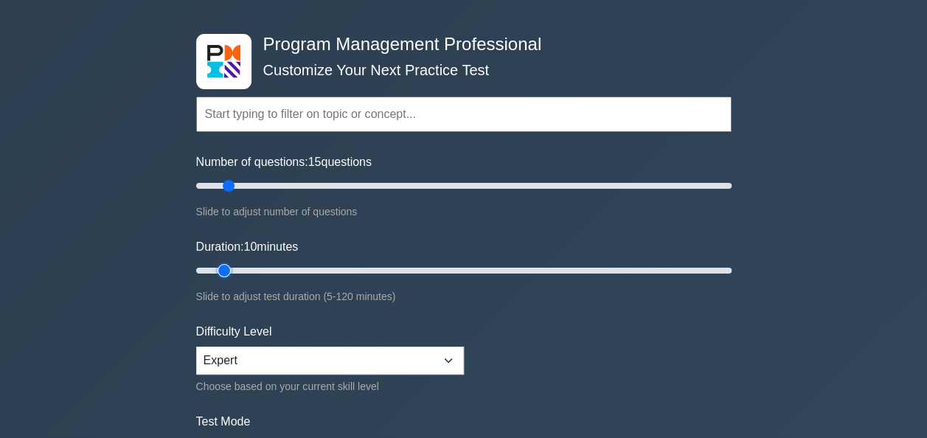
click at [234, 269] on input "Duration: 10 minutes" at bounding box center [463, 271] width 535 height 18
type input "15"
click at [243, 268] on input "Duration: 15 minutes" at bounding box center [463, 271] width 535 height 18
type input "20"
click at [240, 184] on input "Number of questions: 20 questions" at bounding box center [463, 186] width 535 height 18
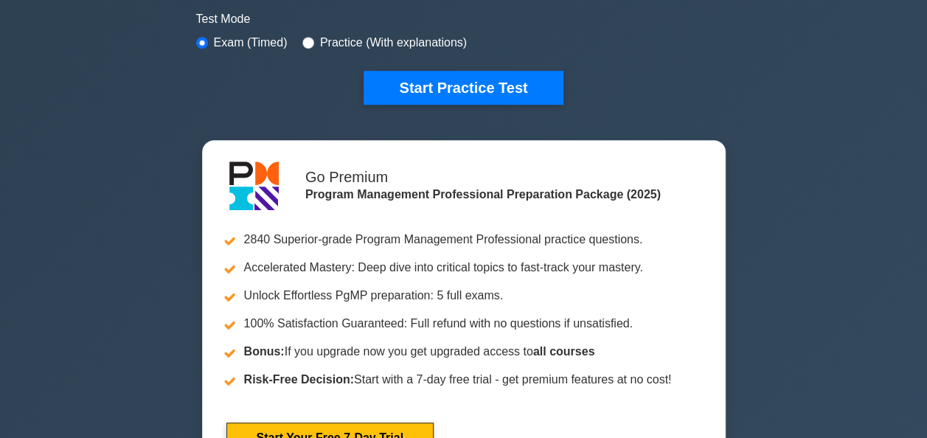
scroll to position [441, 0]
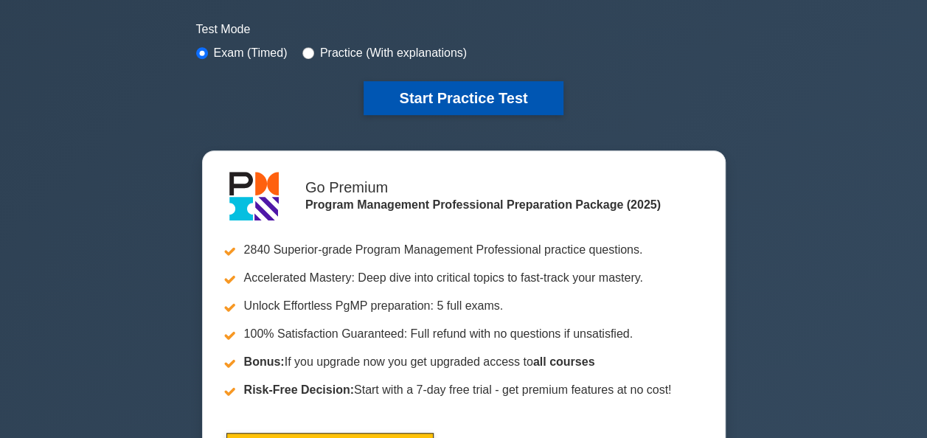
click at [528, 82] on button "Start Practice Test" at bounding box center [463, 98] width 199 height 34
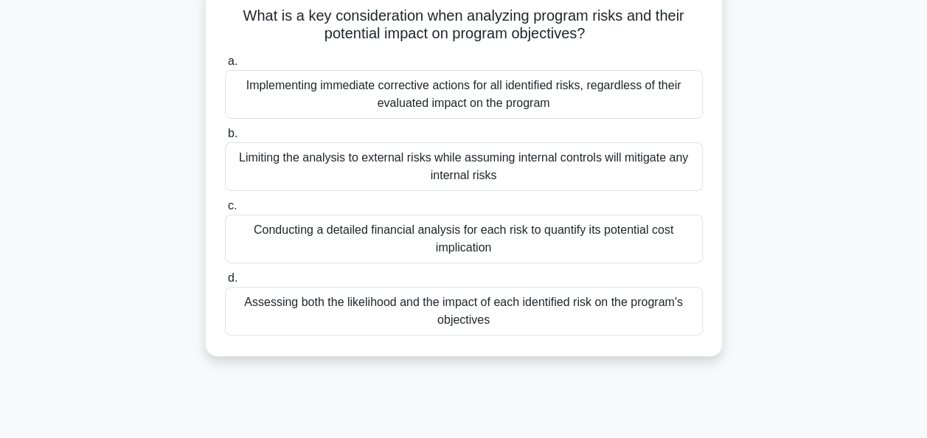
scroll to position [105, 0]
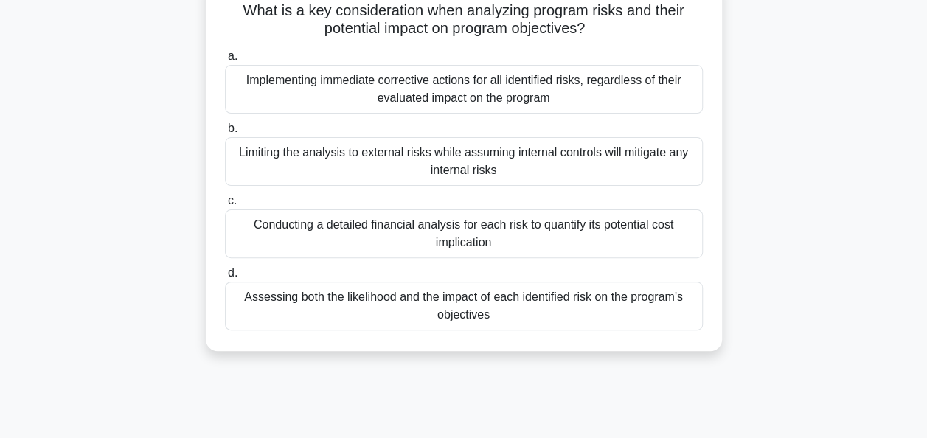
click at [615, 291] on div "Assessing both the likelihood and the impact of each identified risk on the pro…" at bounding box center [464, 306] width 478 height 49
click at [225, 278] on input "d. Assessing both the likelihood and the impact of each identified risk on the …" at bounding box center [225, 273] width 0 height 10
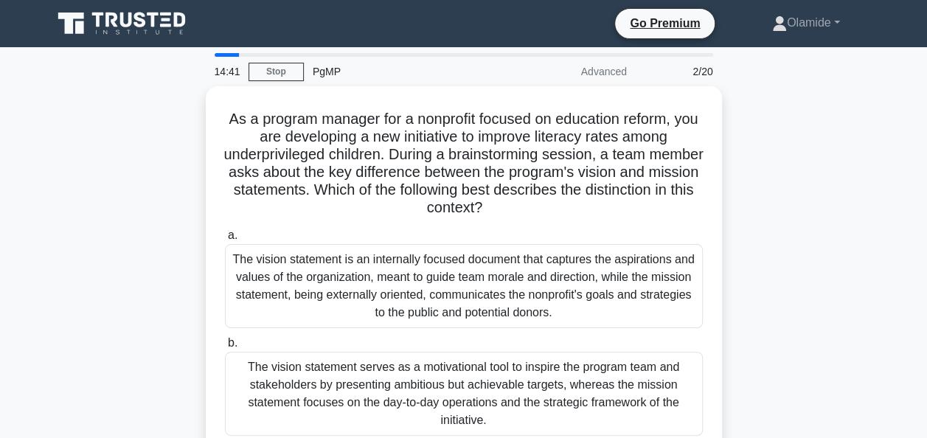
scroll to position [0, 0]
click at [923, 59] on main "14:28 Stop PgMP Advanced 2/20 As a program manager for a nonprofit focused on e…" at bounding box center [463, 421] width 927 height 749
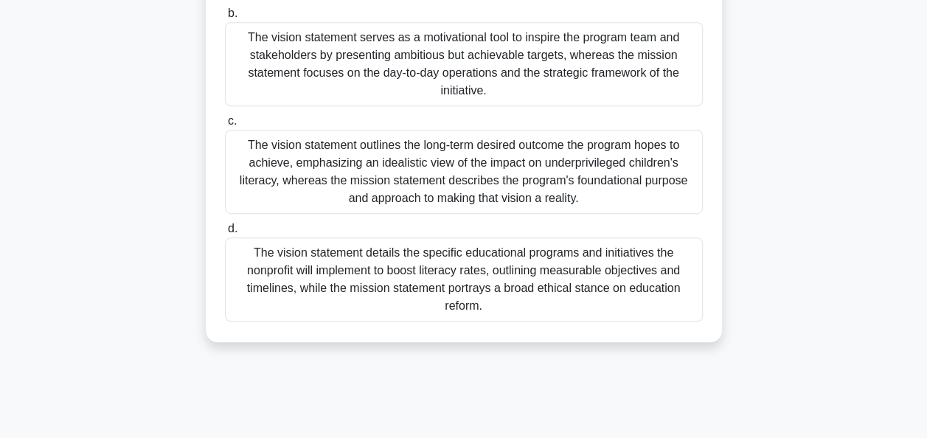
scroll to position [330, 0]
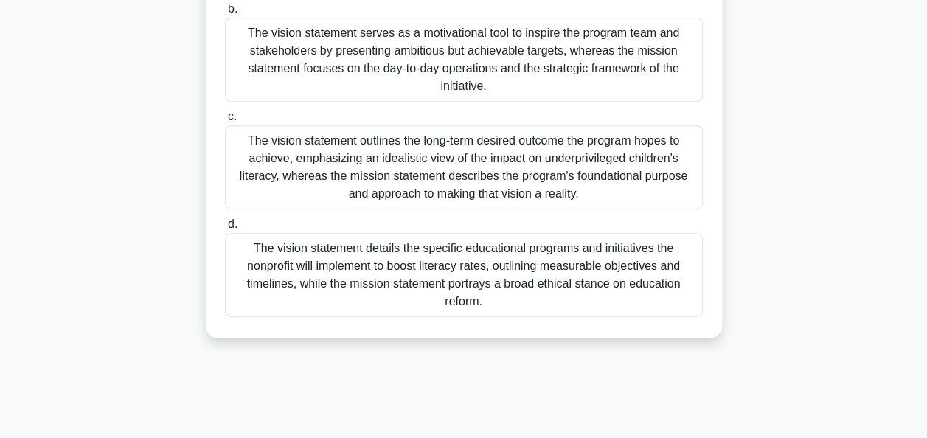
click at [560, 176] on div "The vision statement outlines the long-term desired outcome the program hopes t…" at bounding box center [464, 167] width 478 height 84
click at [225, 122] on input "c. The vision statement outlines the long-term desired outcome the program hope…" at bounding box center [225, 117] width 0 height 10
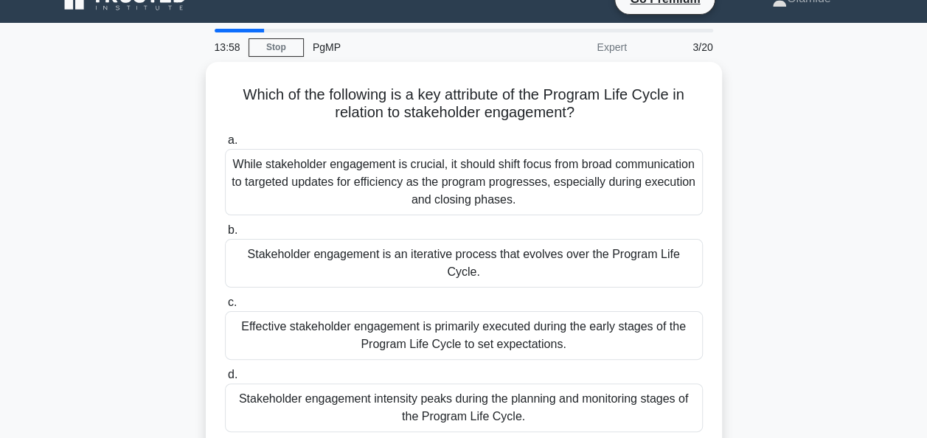
scroll to position [0, 0]
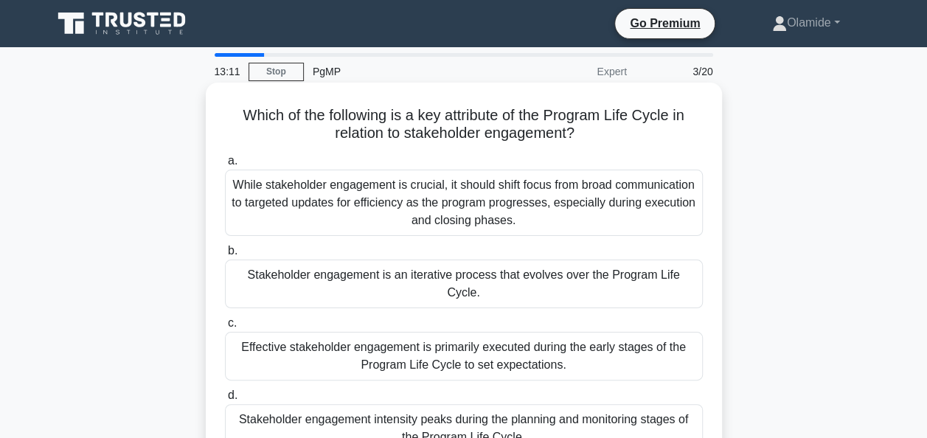
click at [498, 284] on div "Stakeholder engagement is an iterative process that evolves over the Program Li…" at bounding box center [464, 284] width 478 height 49
click at [225, 256] on input "b. Stakeholder engagement is an iterative process that evolves over the Program…" at bounding box center [225, 251] width 0 height 10
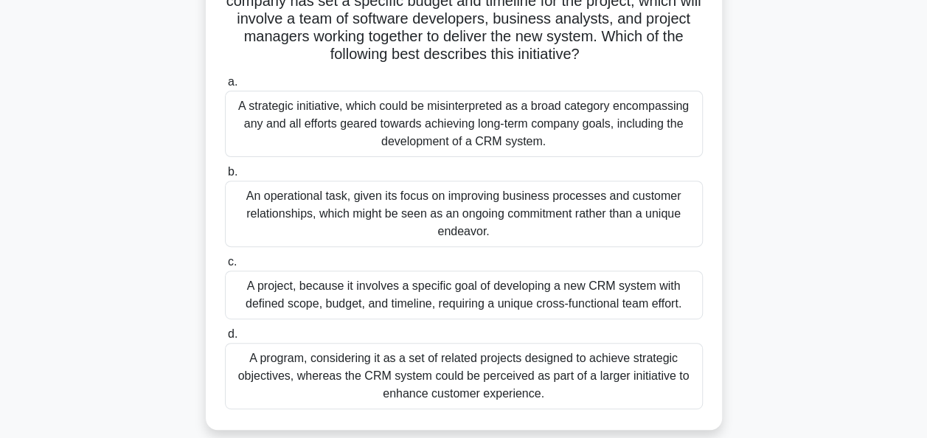
scroll to position [176, 0]
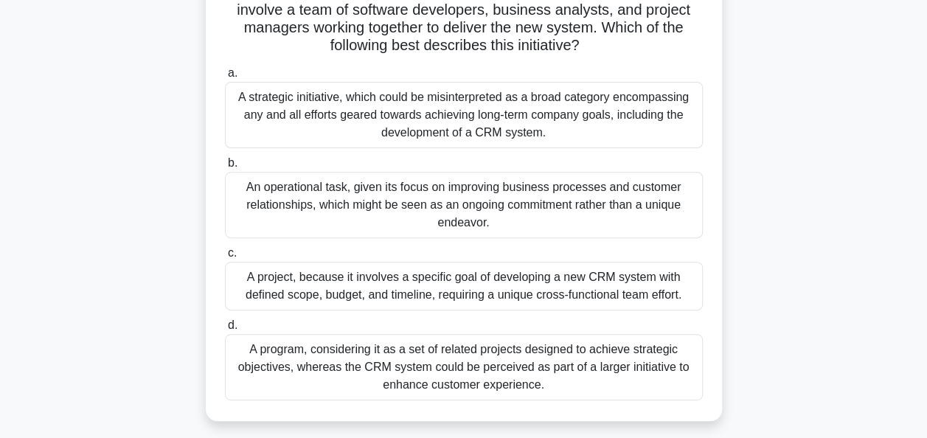
click at [560, 378] on div "A program, considering it as a set of related projects designed to achieve stra…" at bounding box center [464, 367] width 478 height 66
click at [225, 330] on input "d. A program, considering it as a set of related projects designed to achieve s…" at bounding box center [225, 326] width 0 height 10
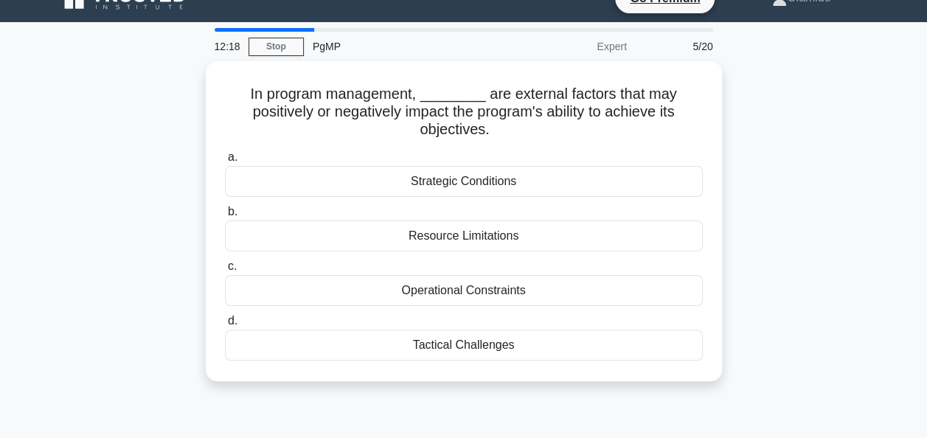
scroll to position [0, 0]
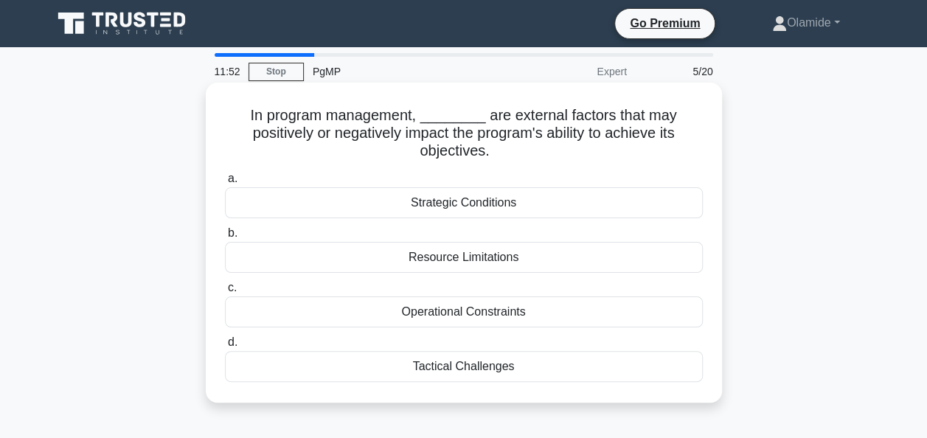
click at [510, 260] on div "Resource Limitations" at bounding box center [464, 257] width 478 height 31
click at [225, 238] on input "b. Resource Limitations" at bounding box center [225, 234] width 0 height 10
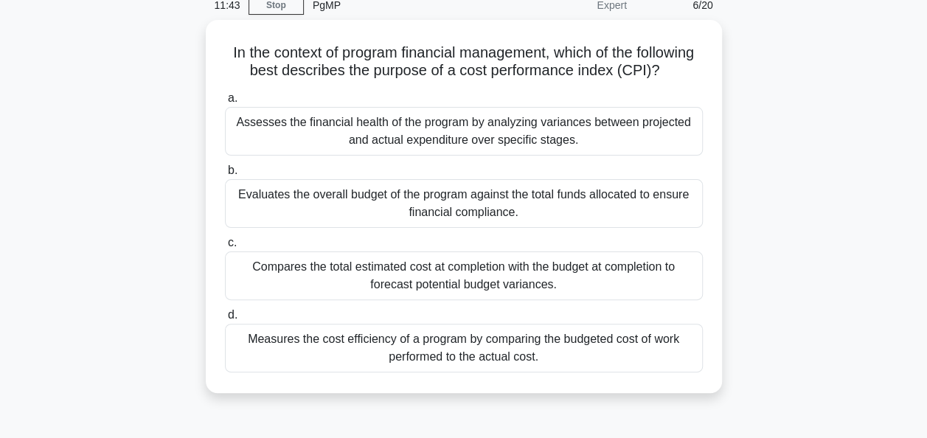
scroll to position [63, 0]
click at [587, 355] on div "Measures the cost efficiency of a program by comparing the budgeted cost of wor…" at bounding box center [464, 348] width 478 height 49
click at [225, 320] on input "d. Measures the cost efficiency of a program by comparing the budgeted cost of …" at bounding box center [225, 315] width 0 height 10
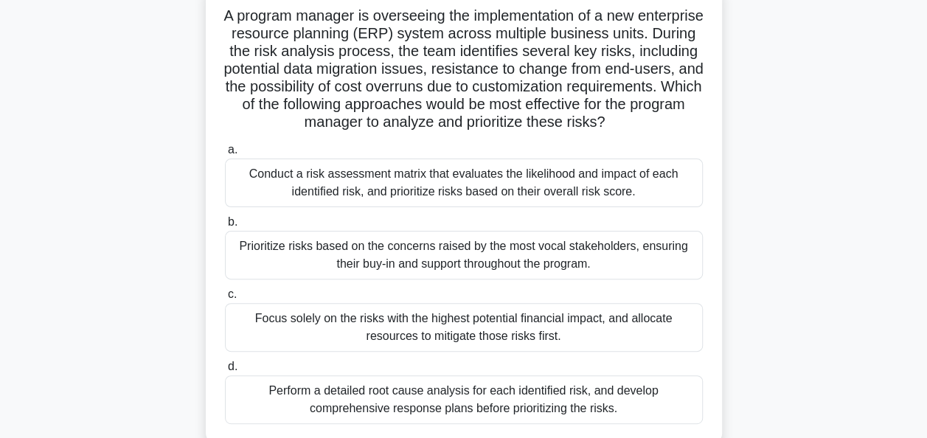
scroll to position [120, 0]
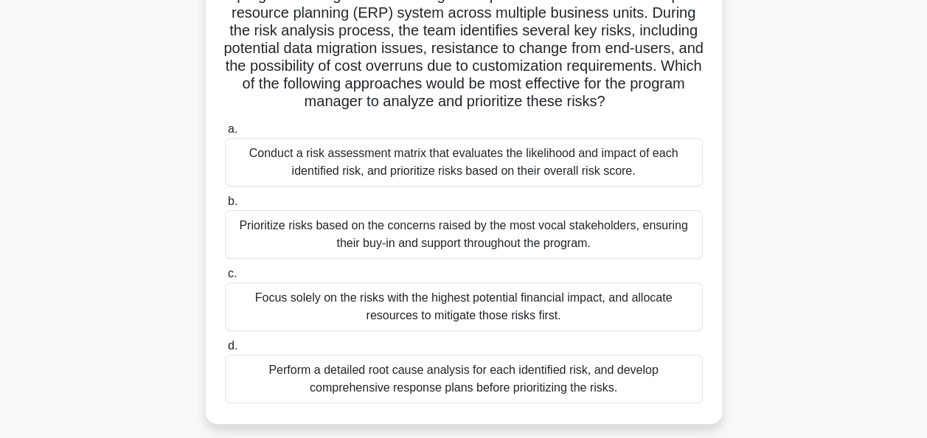
click at [598, 187] on div "Conduct a risk assessment matrix that evaluates the likelihood and impact of ea…" at bounding box center [464, 162] width 478 height 49
click at [225, 134] on input "a. Conduct a risk assessment matrix that evaluates the likelihood and impact of…" at bounding box center [225, 130] width 0 height 10
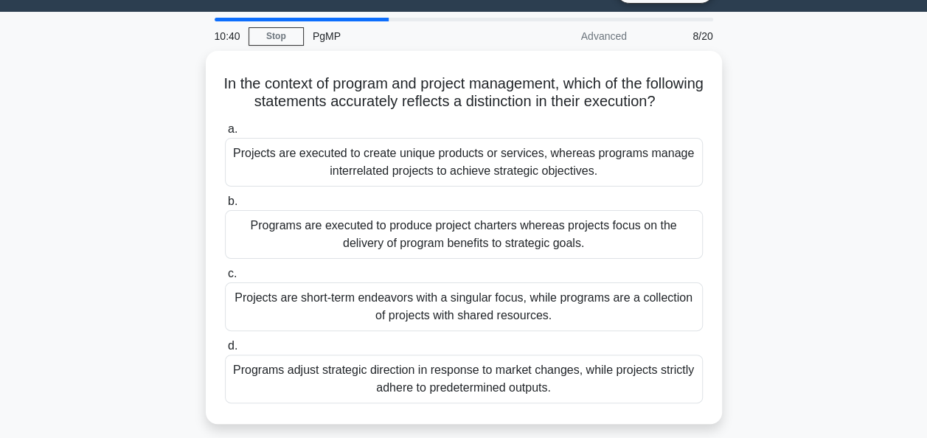
scroll to position [37, 0]
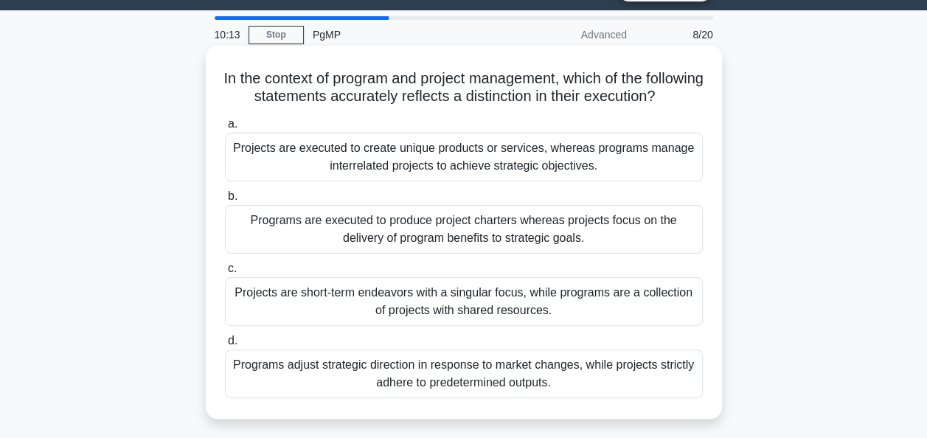
click at [655, 177] on div "Projects are executed to create unique products or services, whereas programs m…" at bounding box center [464, 157] width 478 height 49
click at [225, 129] on input "a. Projects are executed to create unique products or services, whereas program…" at bounding box center [225, 124] width 0 height 10
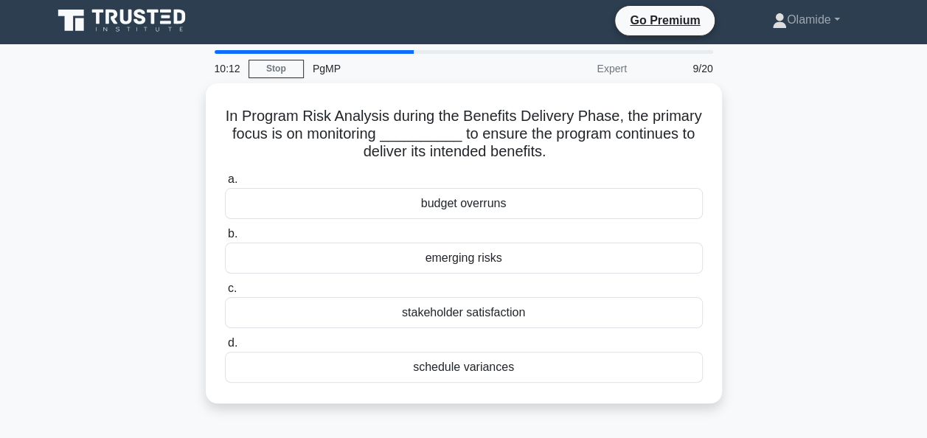
scroll to position [0, 0]
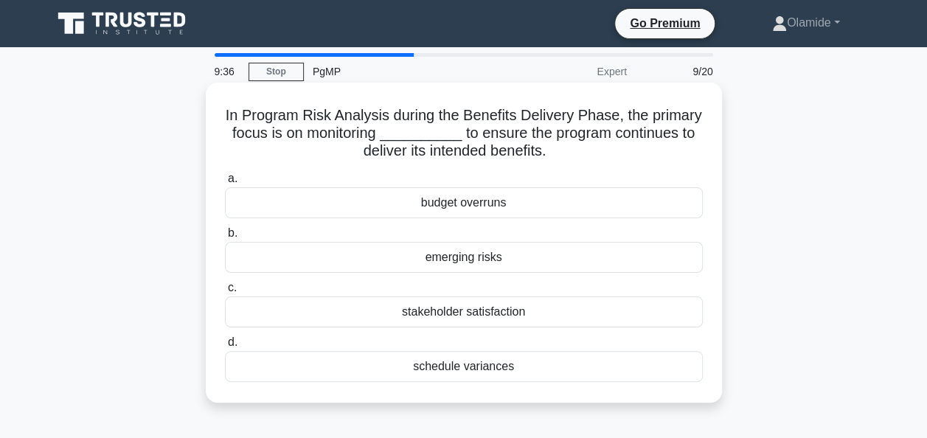
click at [478, 263] on div "emerging risks" at bounding box center [464, 257] width 478 height 31
click at [225, 238] on input "b. emerging risks" at bounding box center [225, 234] width 0 height 10
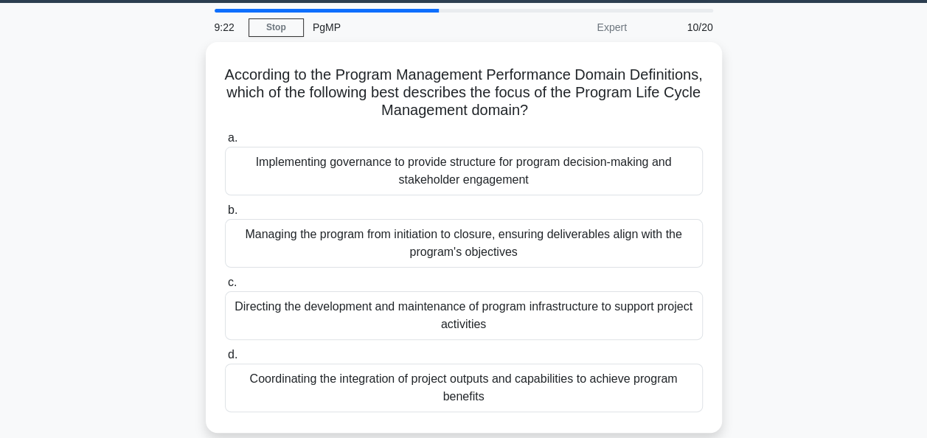
scroll to position [47, 0]
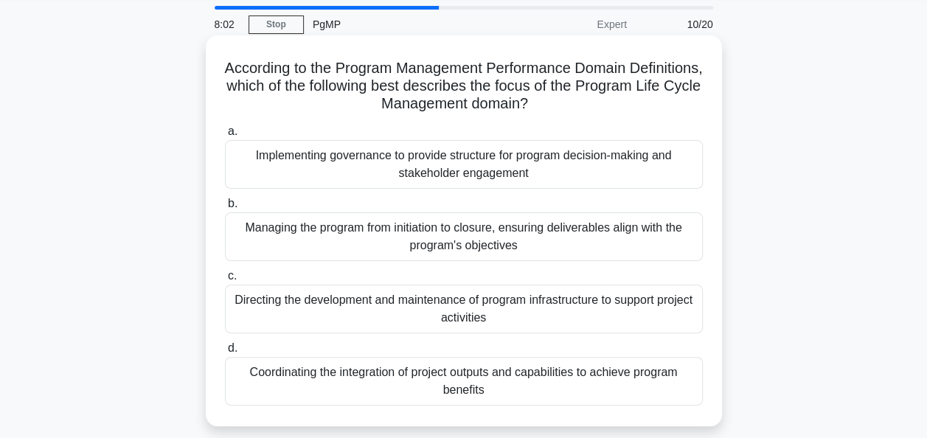
click at [514, 240] on div "Managing the program from initiation to closure, ensuring deliverables align wi…" at bounding box center [464, 236] width 478 height 49
click at [225, 209] on input "b. Managing the program from initiation to closure, ensuring deliverables align…" at bounding box center [225, 204] width 0 height 10
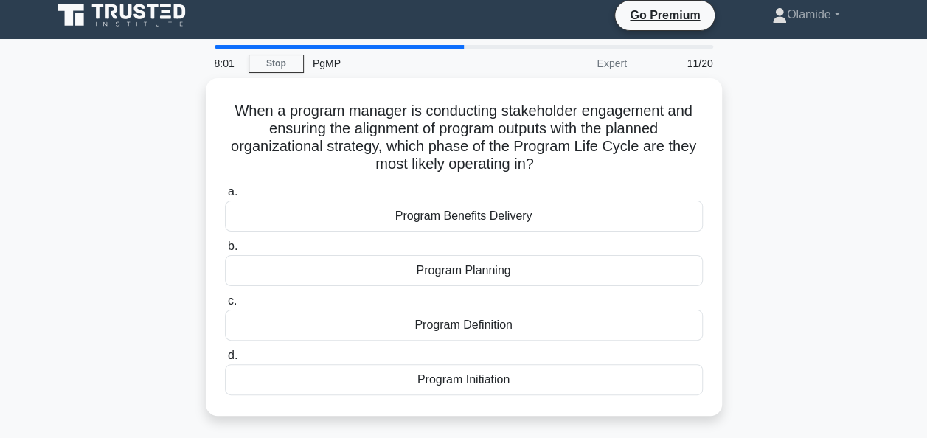
scroll to position [0, 0]
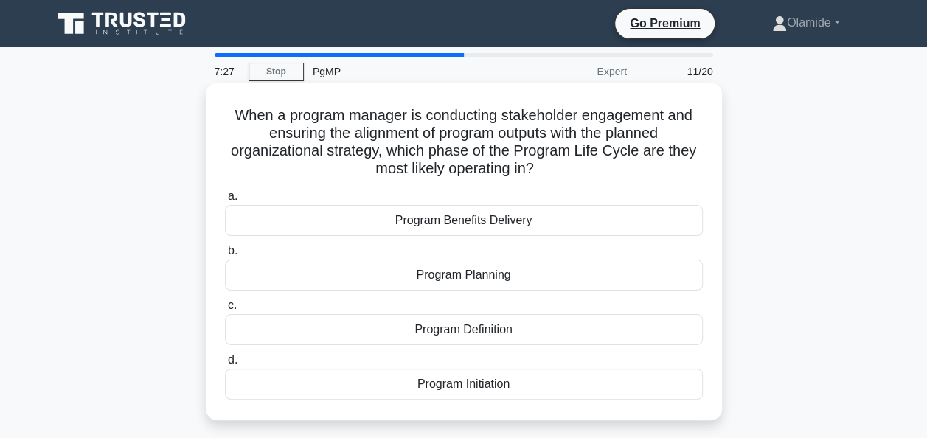
click at [587, 214] on div "Program Benefits Delivery" at bounding box center [464, 220] width 478 height 31
click at [225, 201] on input "a. Program Benefits Delivery" at bounding box center [225, 197] width 0 height 10
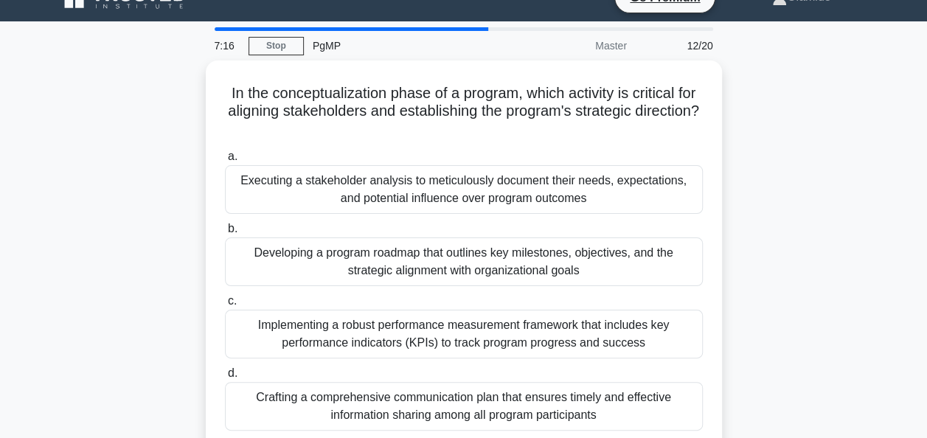
scroll to position [31, 0]
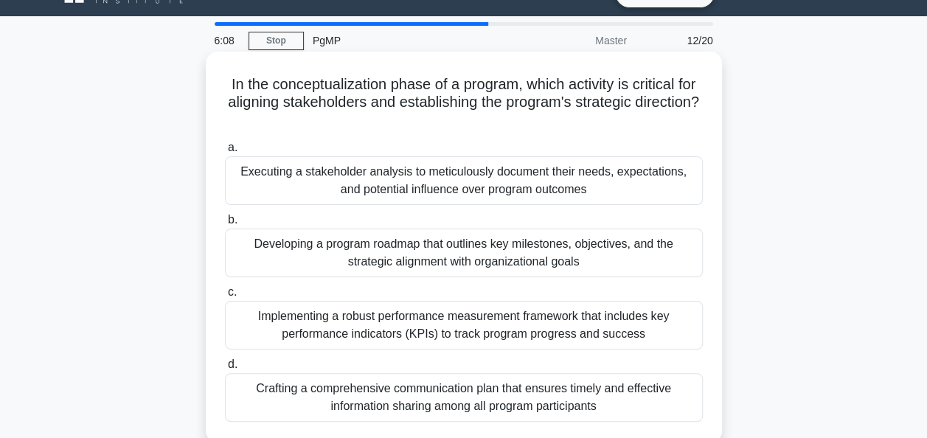
click at [630, 204] on div "Executing a stakeholder analysis to meticulously document their needs, expectat…" at bounding box center [464, 180] width 478 height 49
click at [225, 153] on input "a. Executing a stakeholder analysis to meticulously document their needs, expec…" at bounding box center [225, 148] width 0 height 10
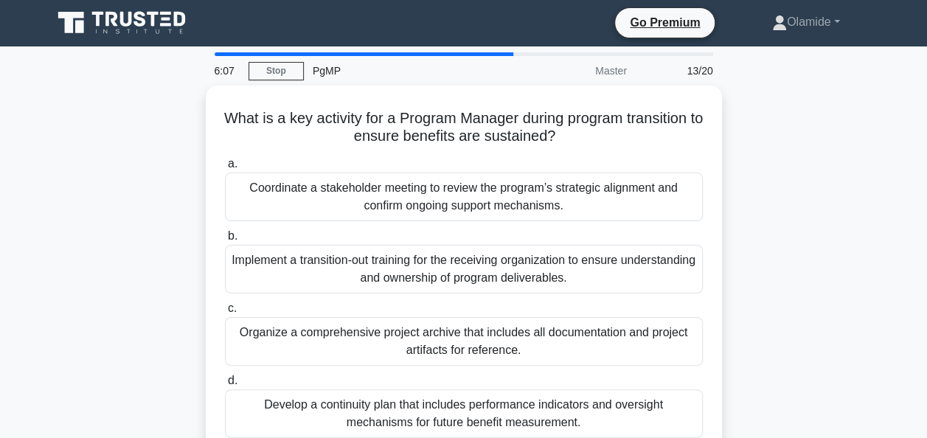
scroll to position [0, 0]
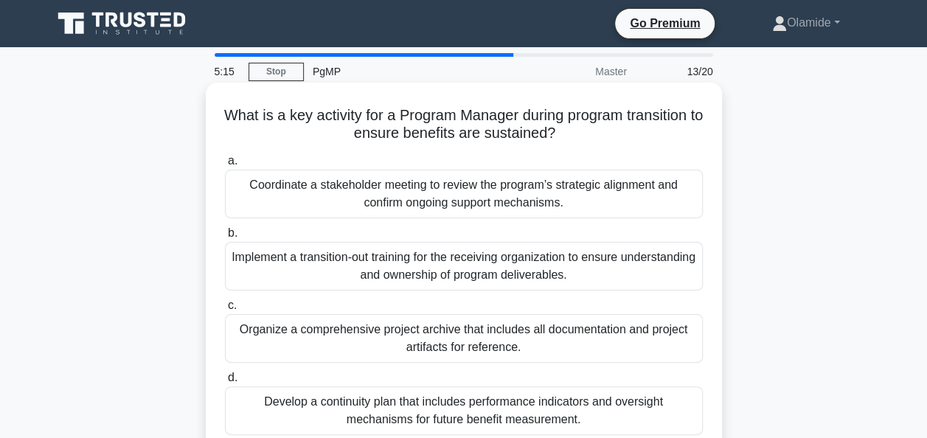
click at [541, 410] on div "Develop a continuity plan that includes performance indicators and oversight me…" at bounding box center [464, 410] width 478 height 49
click at [225, 383] on input "d. Develop a continuity plan that includes performance indicators and oversight…" at bounding box center [225, 378] width 0 height 10
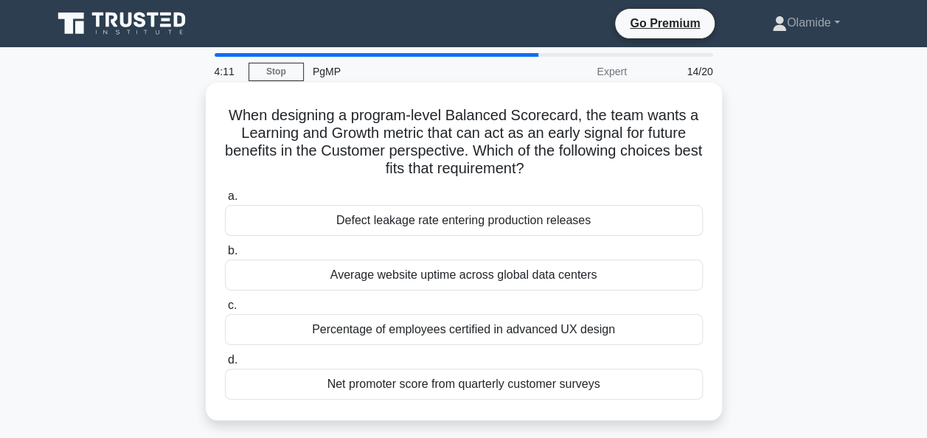
click at [506, 334] on div "Percentage of employees certified in advanced UX design" at bounding box center [464, 329] width 478 height 31
click at [225, 310] on input "c. Percentage of employees certified in advanced UX design" at bounding box center [225, 306] width 0 height 10
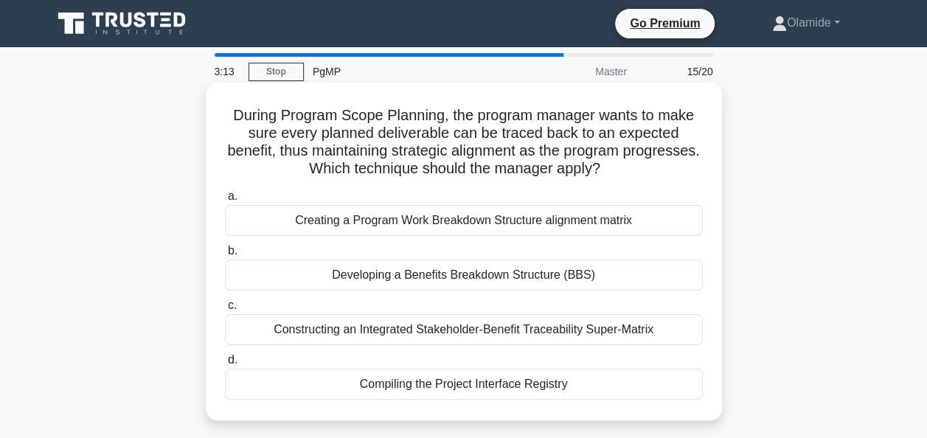
click at [546, 334] on div "Constructing an Integrated Stakeholder-Benefit Traceability Super-Matrix" at bounding box center [464, 329] width 478 height 31
click at [225, 310] on input "c. Constructing an Integrated Stakeholder-Benefit Traceability Super-Matrix" at bounding box center [225, 306] width 0 height 10
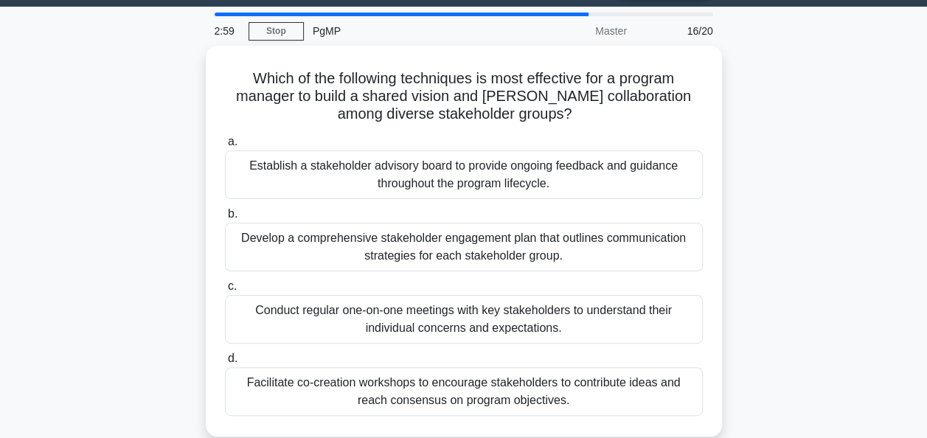
scroll to position [41, 0]
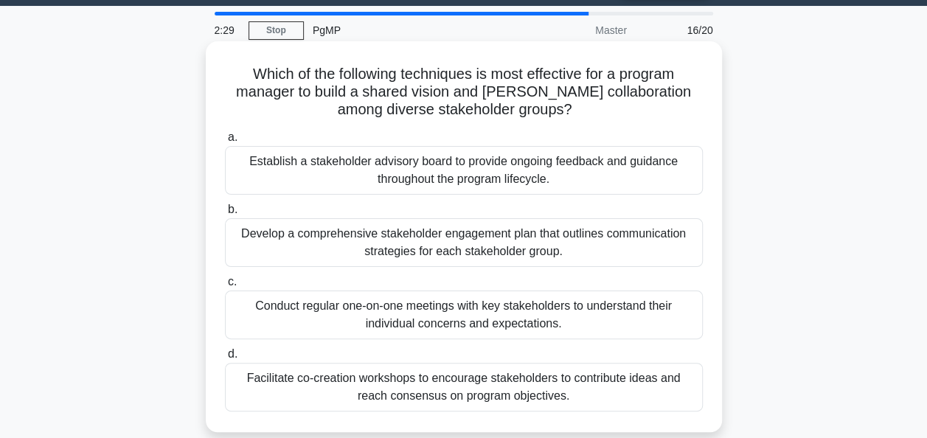
click at [460, 397] on div "Facilitate co-creation workshops to encourage stakeholders to contribute ideas …" at bounding box center [464, 387] width 478 height 49
click at [225, 359] on input "d. Facilitate co-creation workshops to encourage stakeholders to contribute ide…" at bounding box center [225, 355] width 0 height 10
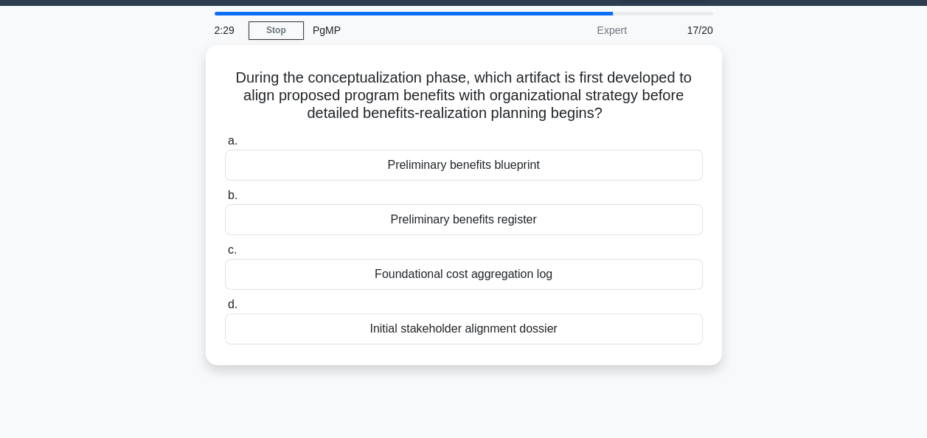
scroll to position [0, 0]
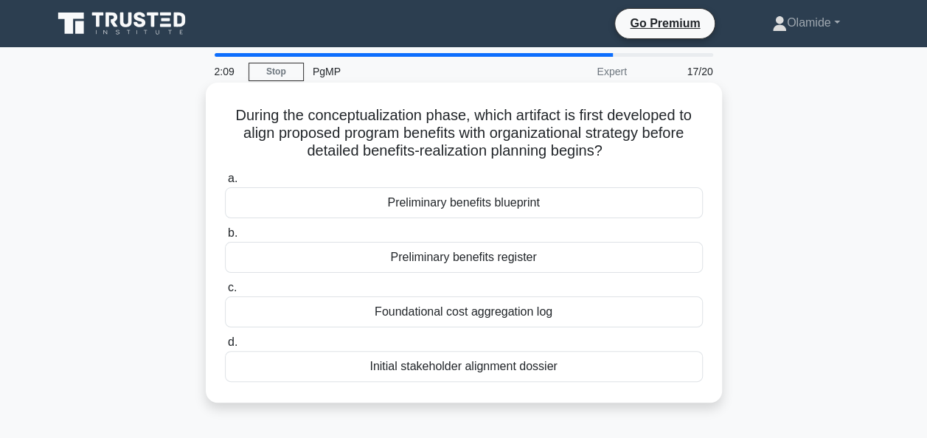
click at [521, 261] on div "Preliminary benefits register" at bounding box center [464, 257] width 478 height 31
click at [225, 238] on input "b. Preliminary benefits register" at bounding box center [225, 234] width 0 height 10
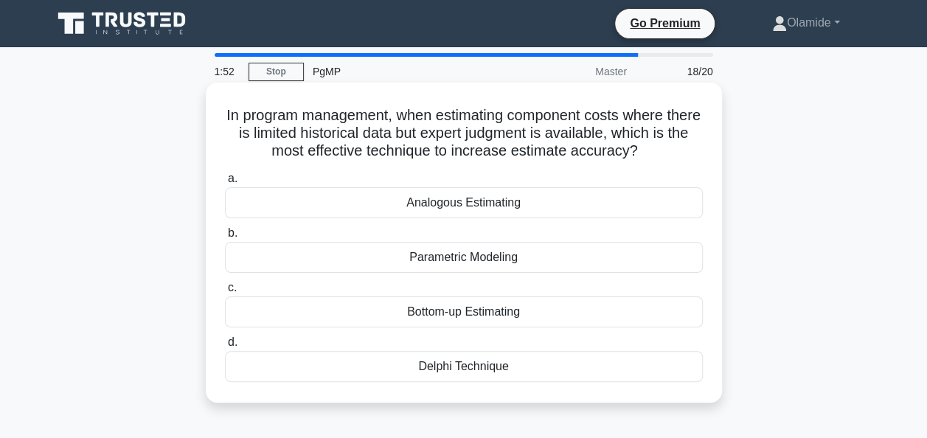
click at [517, 368] on div "Delphi Technique" at bounding box center [464, 366] width 478 height 31
click at [225, 347] on input "d. Delphi Technique" at bounding box center [225, 343] width 0 height 10
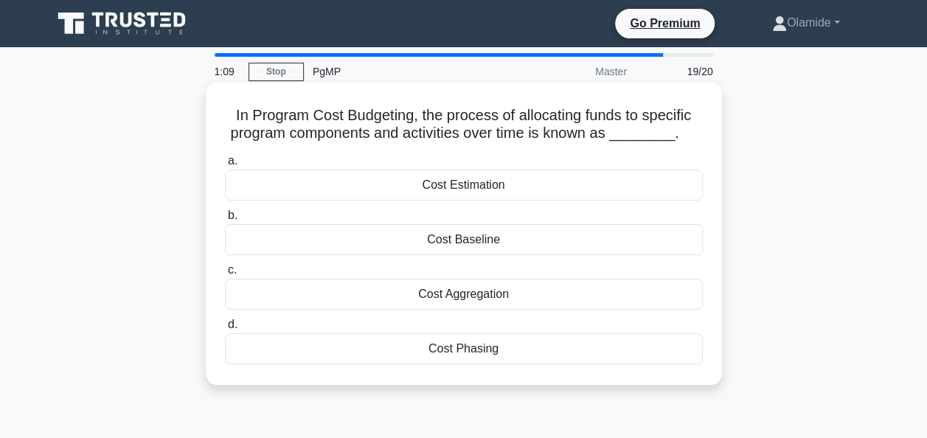
click at [479, 350] on div "Cost Phasing" at bounding box center [464, 348] width 478 height 31
click at [225, 330] on input "d. Cost Phasing" at bounding box center [225, 325] width 0 height 10
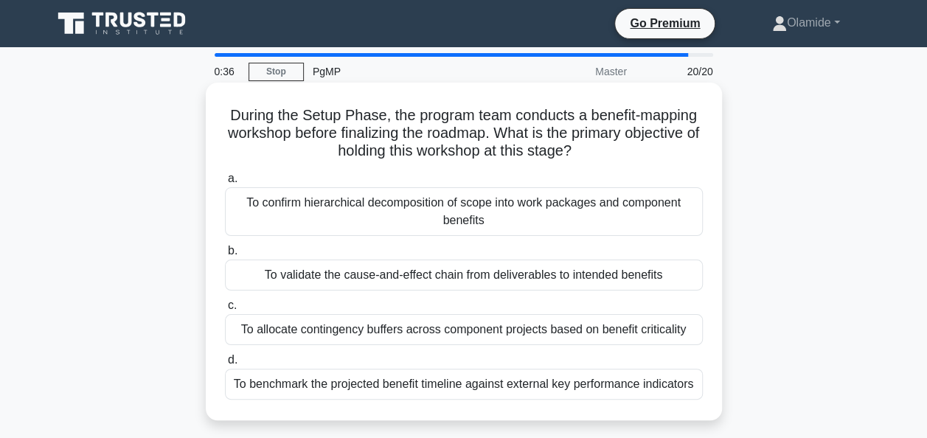
click at [570, 277] on div "To validate the cause-and-effect chain from deliverables to intended benefits" at bounding box center [464, 275] width 478 height 31
click at [225, 256] on input "b. To validate the cause-and-effect chain from deliverables to intended benefits" at bounding box center [225, 251] width 0 height 10
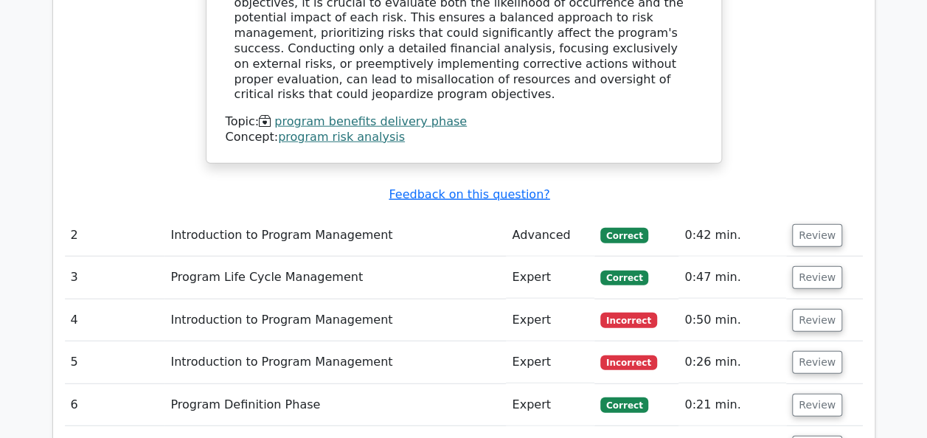
scroll to position [1782, 0]
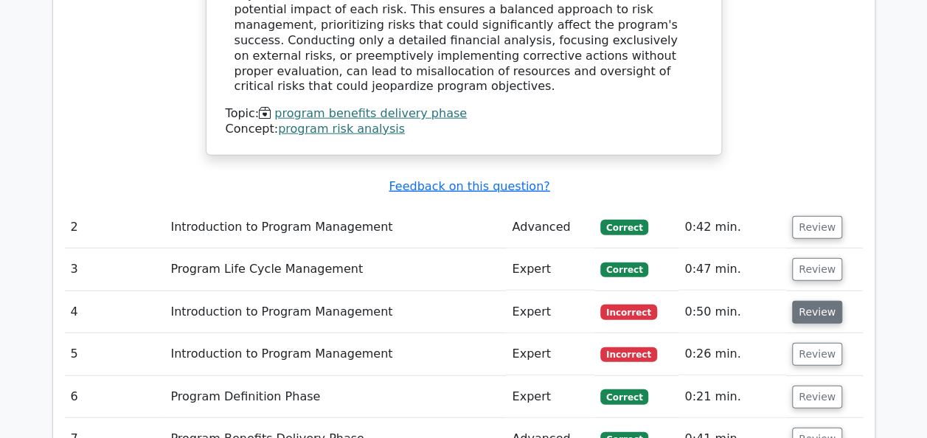
click at [805, 301] on button "Review" at bounding box center [817, 312] width 50 height 23
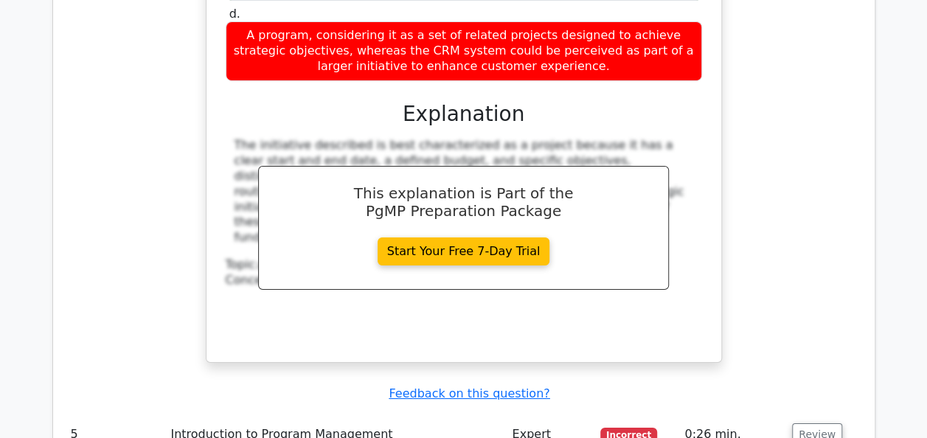
scroll to position [2569, 0]
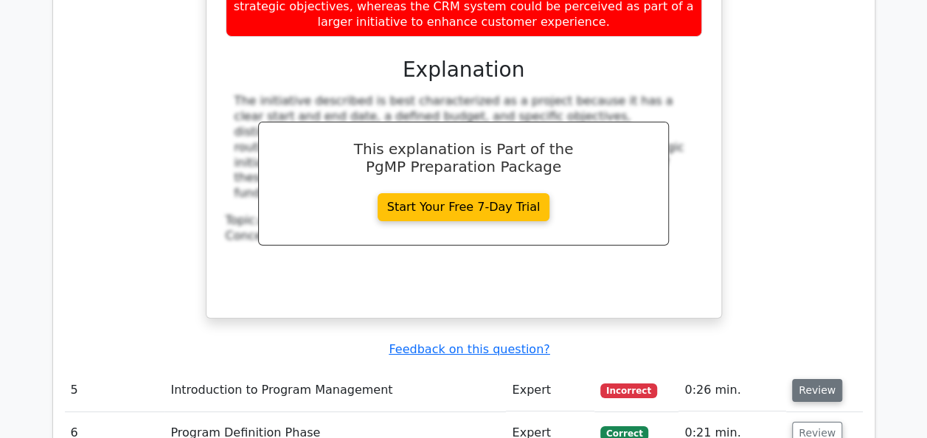
click at [822, 379] on button "Review" at bounding box center [817, 390] width 50 height 23
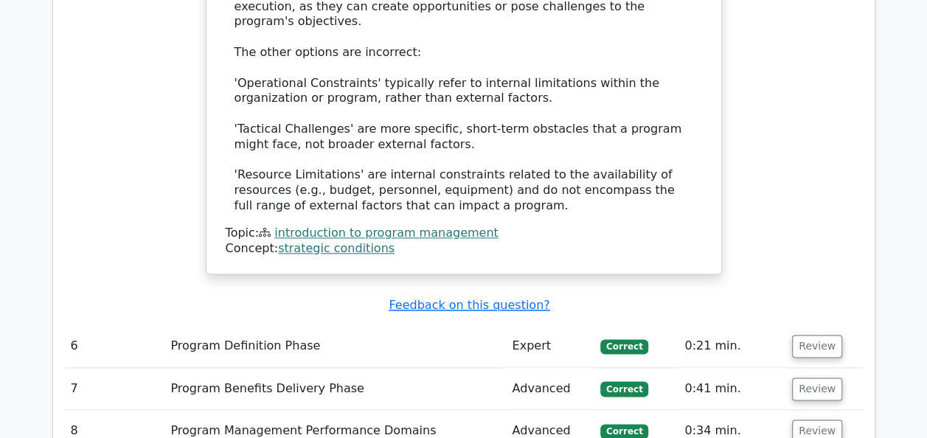
scroll to position [3534, 0]
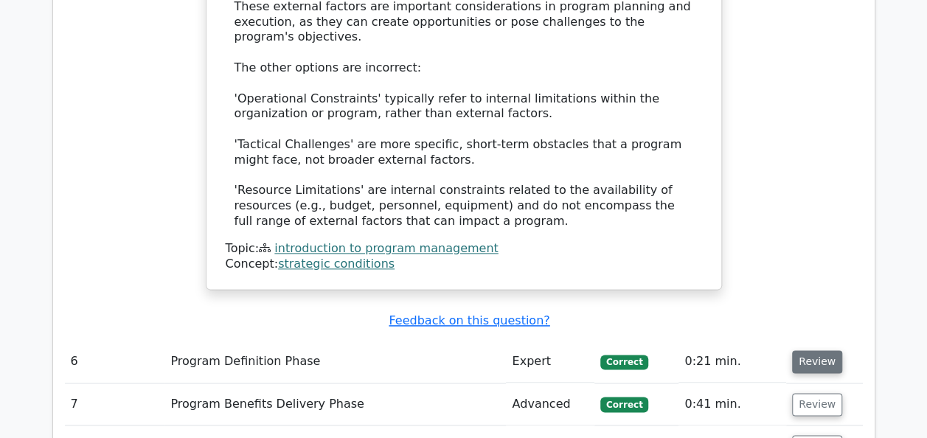
click at [811, 350] on button "Review" at bounding box center [817, 361] width 50 height 23
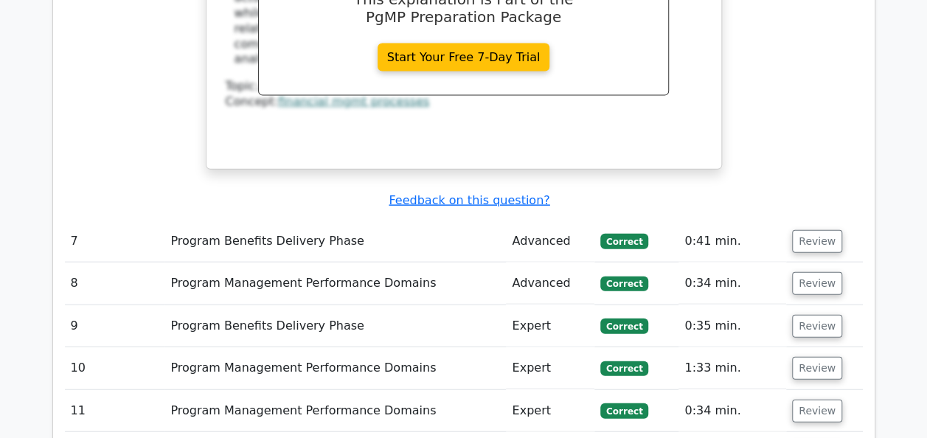
scroll to position [4423, 0]
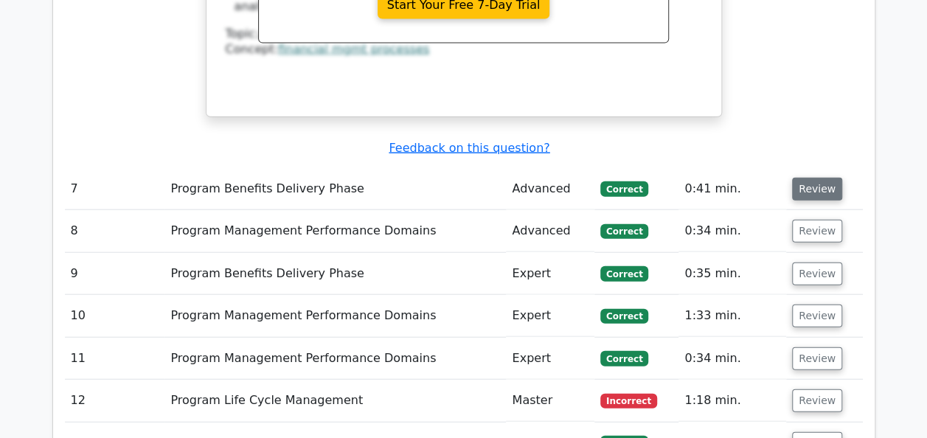
click at [819, 178] on button "Review" at bounding box center [817, 189] width 50 height 23
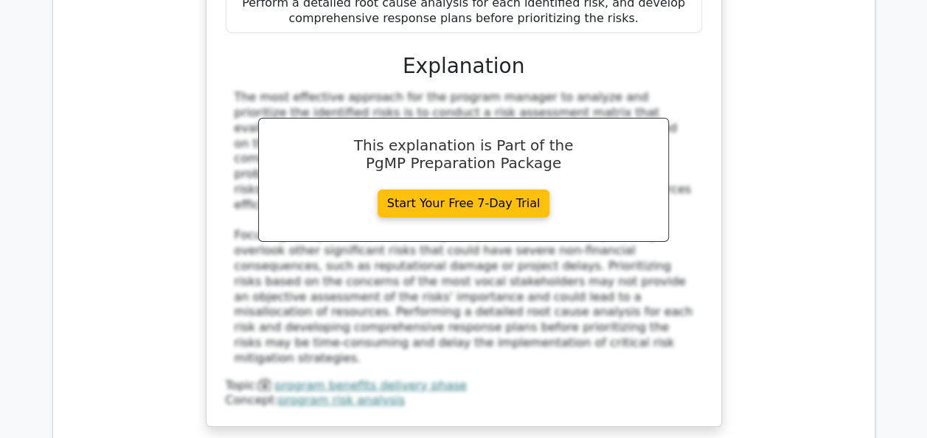
scroll to position [5025, 0]
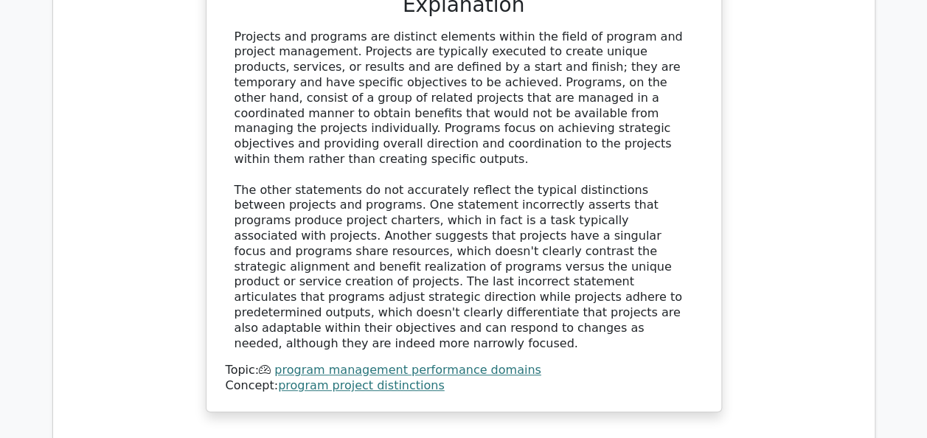
scroll to position [5995, 0]
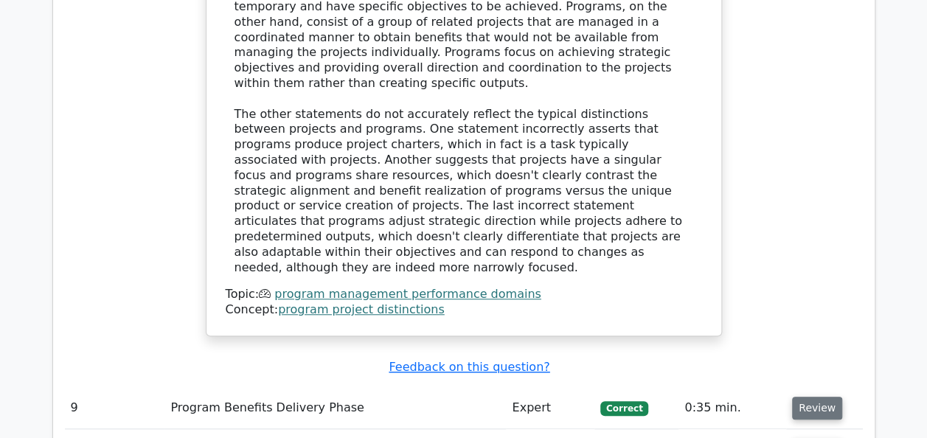
click at [825, 397] on button "Review" at bounding box center [817, 408] width 50 height 23
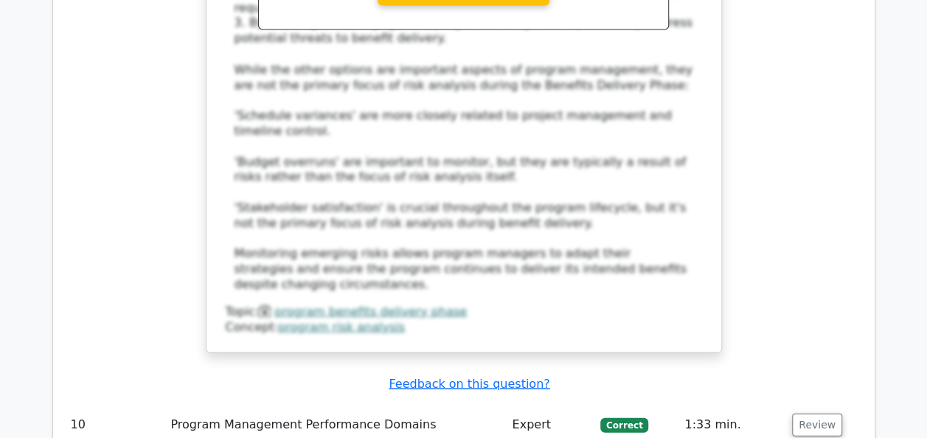
scroll to position [6908, 0]
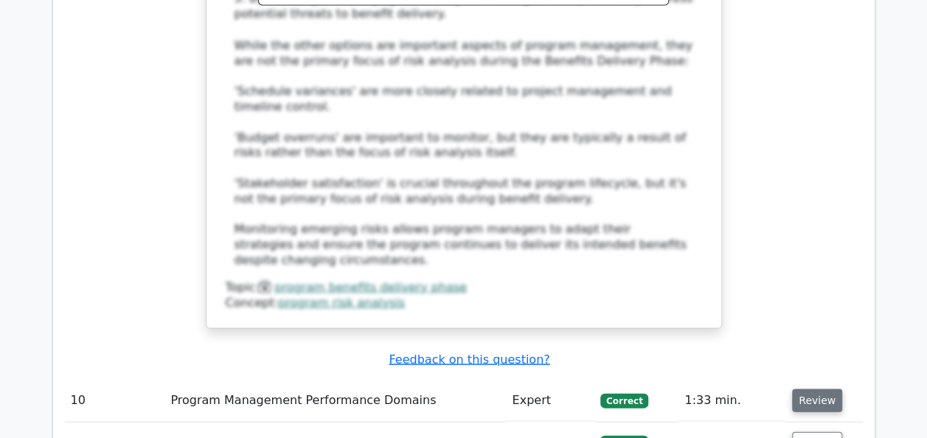
click at [803, 389] on button "Review" at bounding box center [817, 400] width 50 height 23
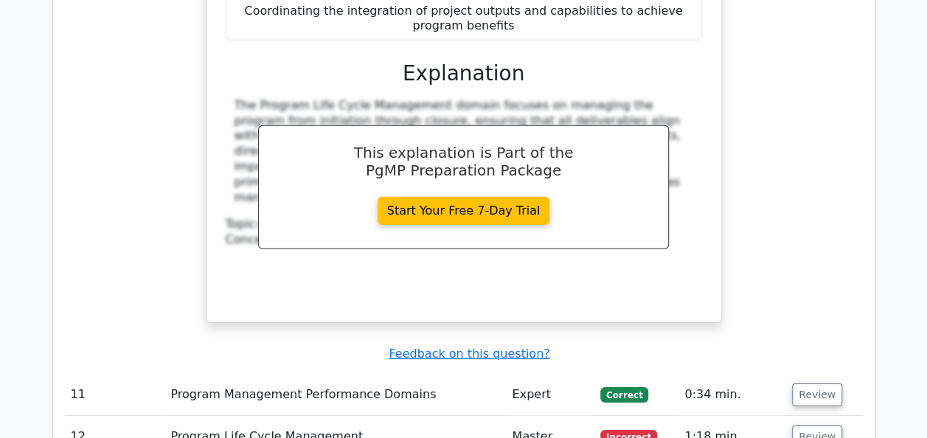
scroll to position [7656, 0]
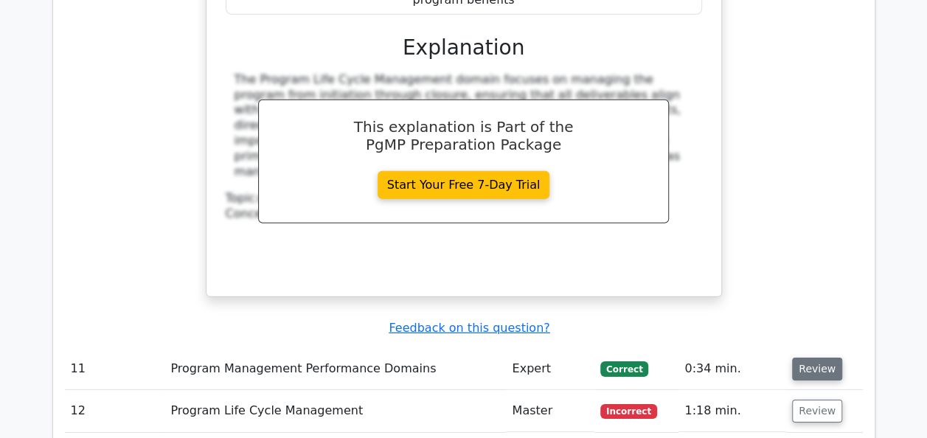
click at [810, 358] on button "Review" at bounding box center [817, 369] width 50 height 23
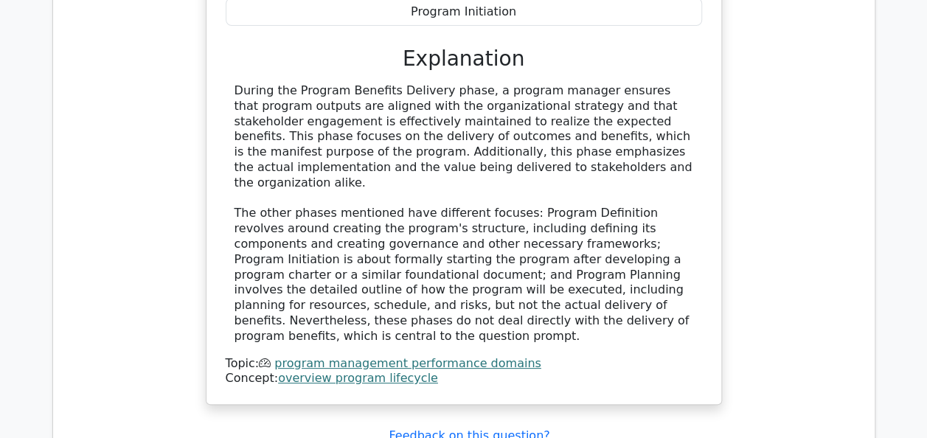
scroll to position [8344, 0]
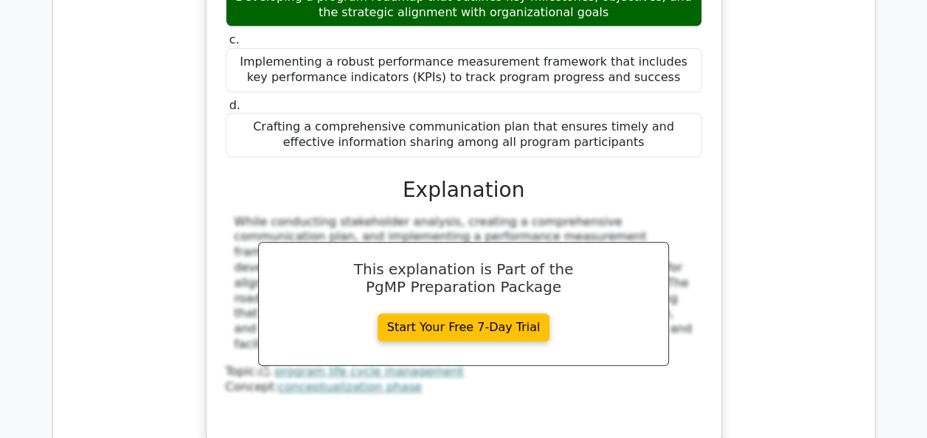
scroll to position [9013, 0]
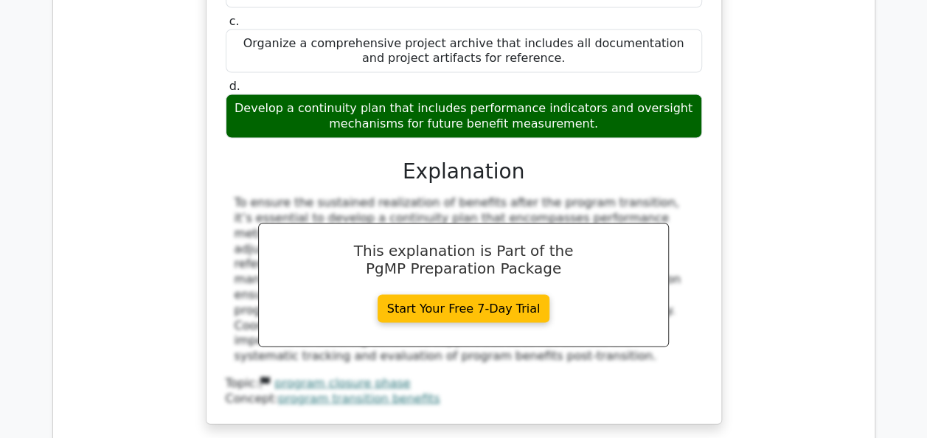
scroll to position [9731, 0]
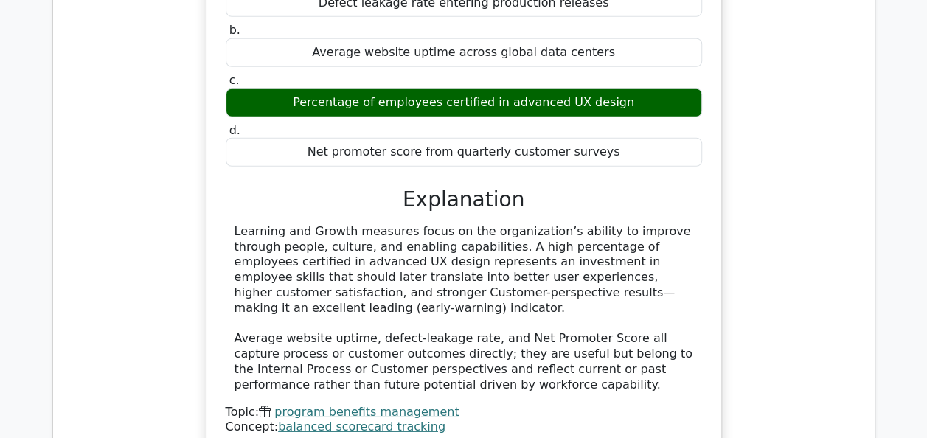
scroll to position [10379, 0]
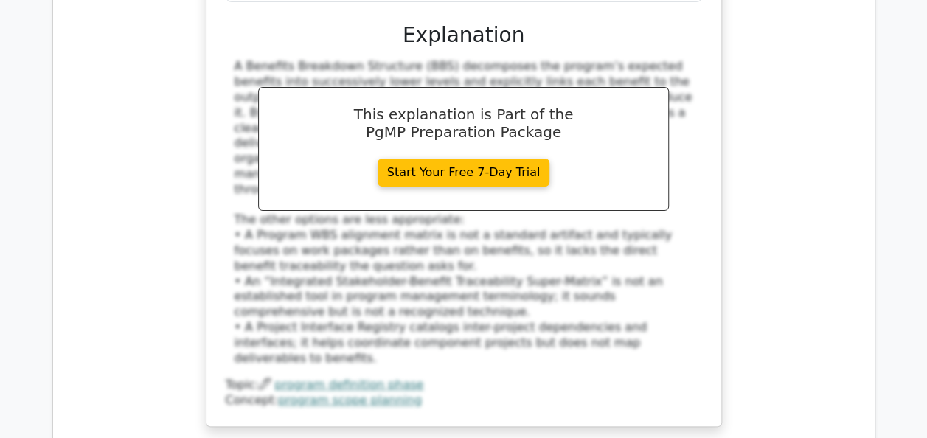
scroll to position [11245, 0]
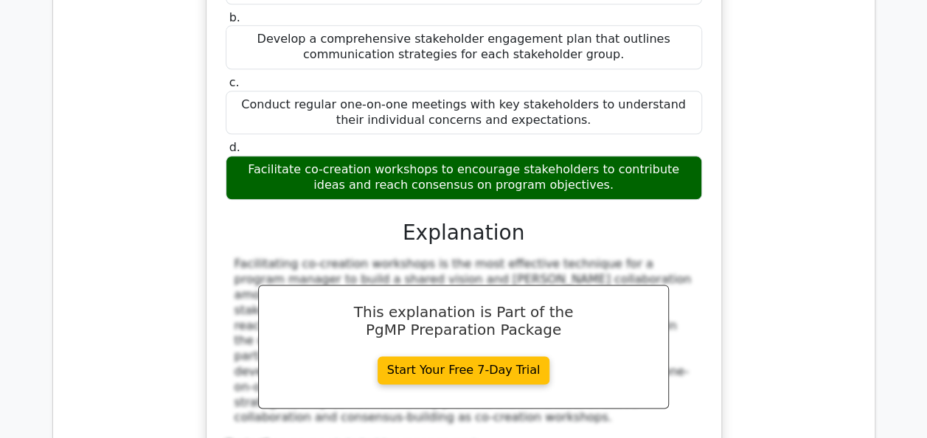
scroll to position [11894, 0]
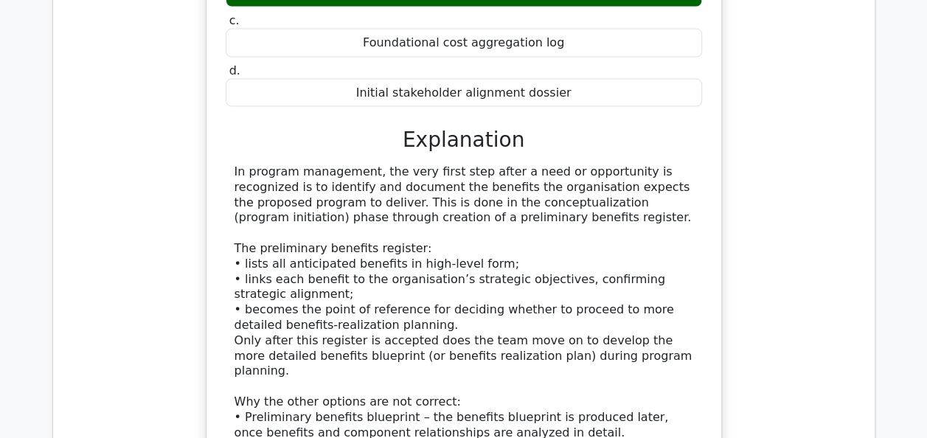
scroll to position [12719, 0]
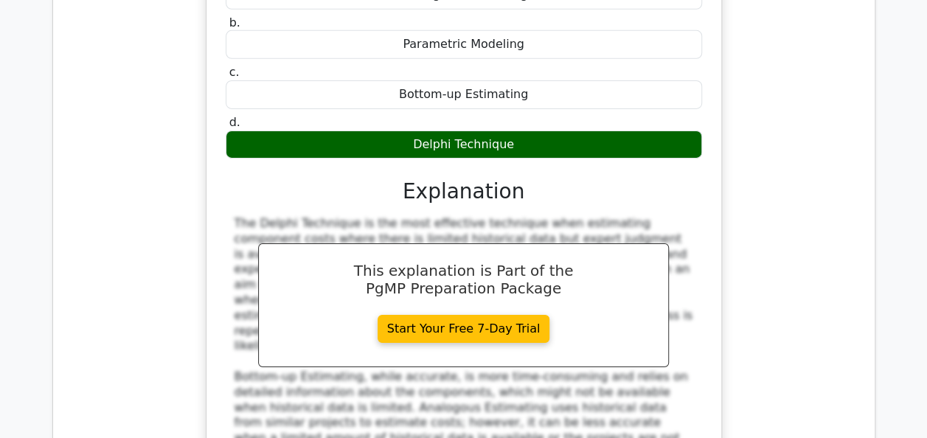
scroll to position [13574, 0]
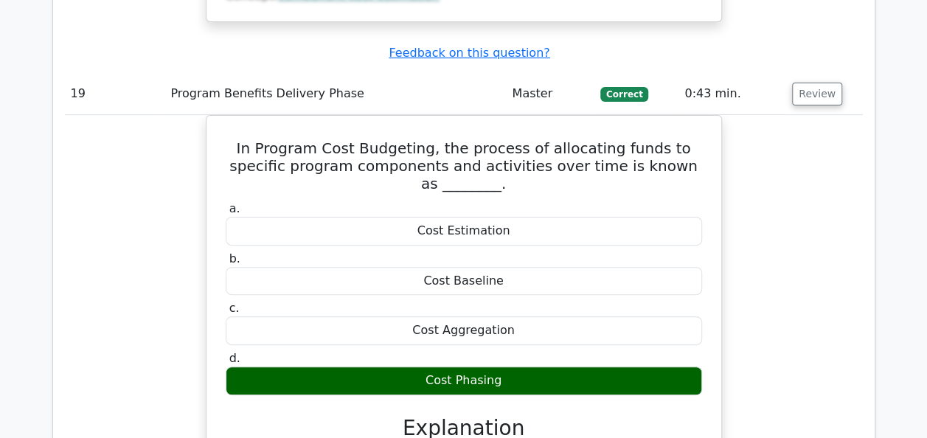
scroll to position [14144, 0]
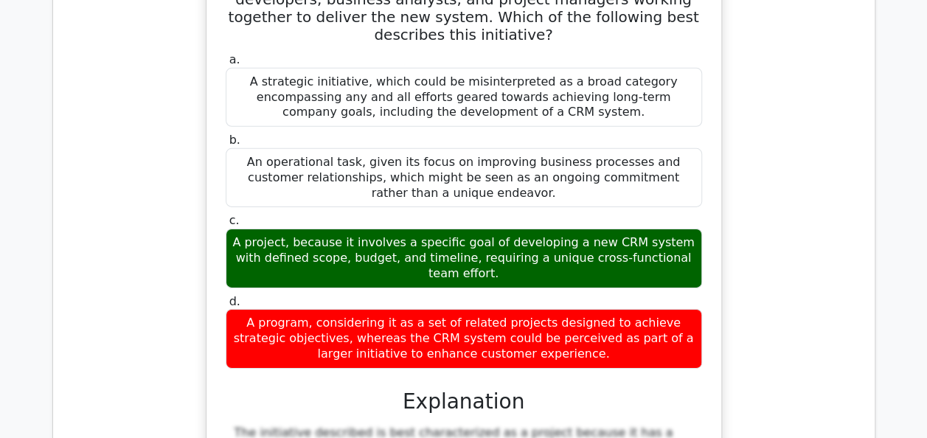
scroll to position [0, 0]
